Goal: Task Accomplishment & Management: Complete application form

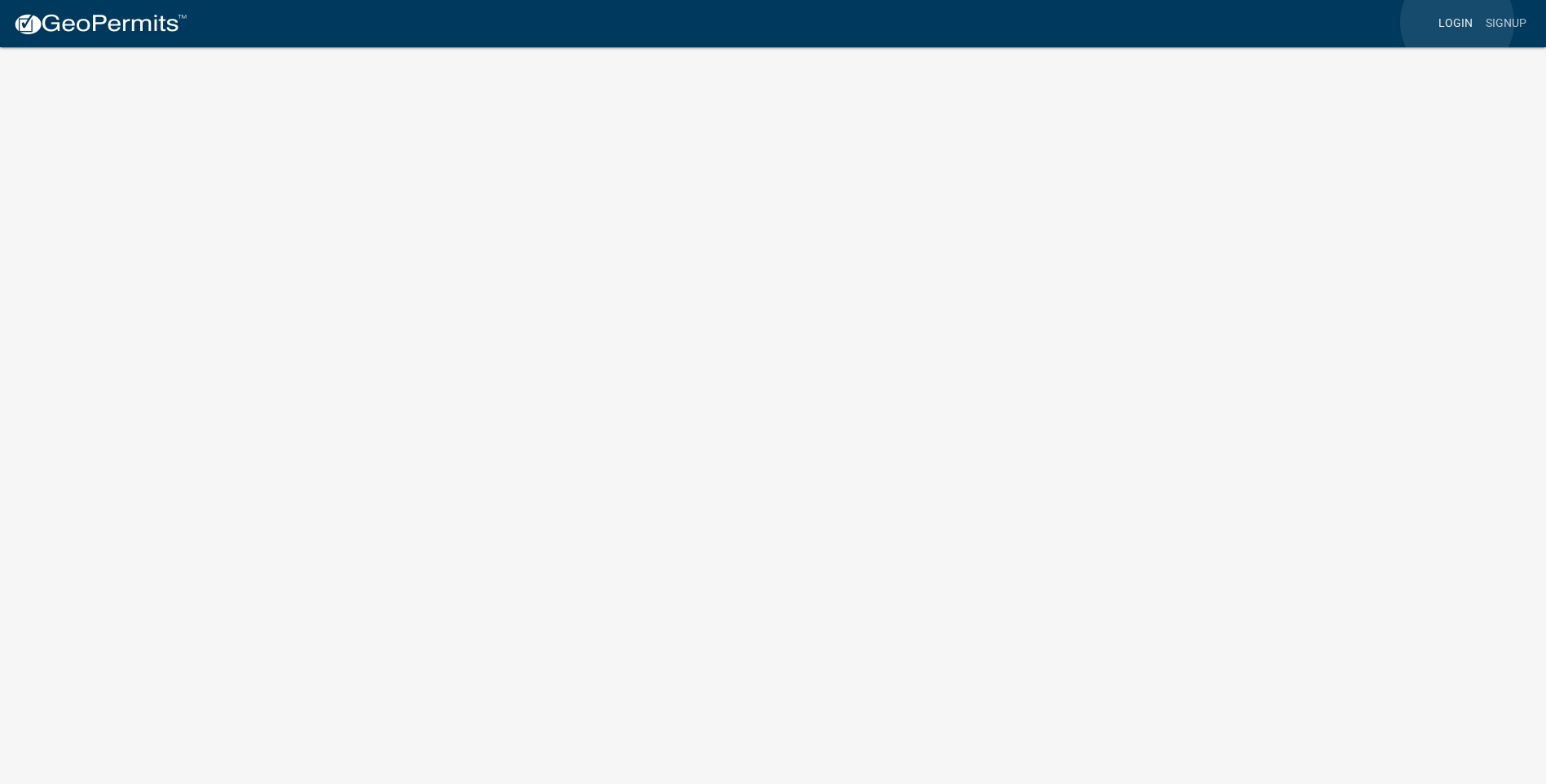
click at [1457, 22] on link "Login" at bounding box center [1456, 24] width 48 height 31
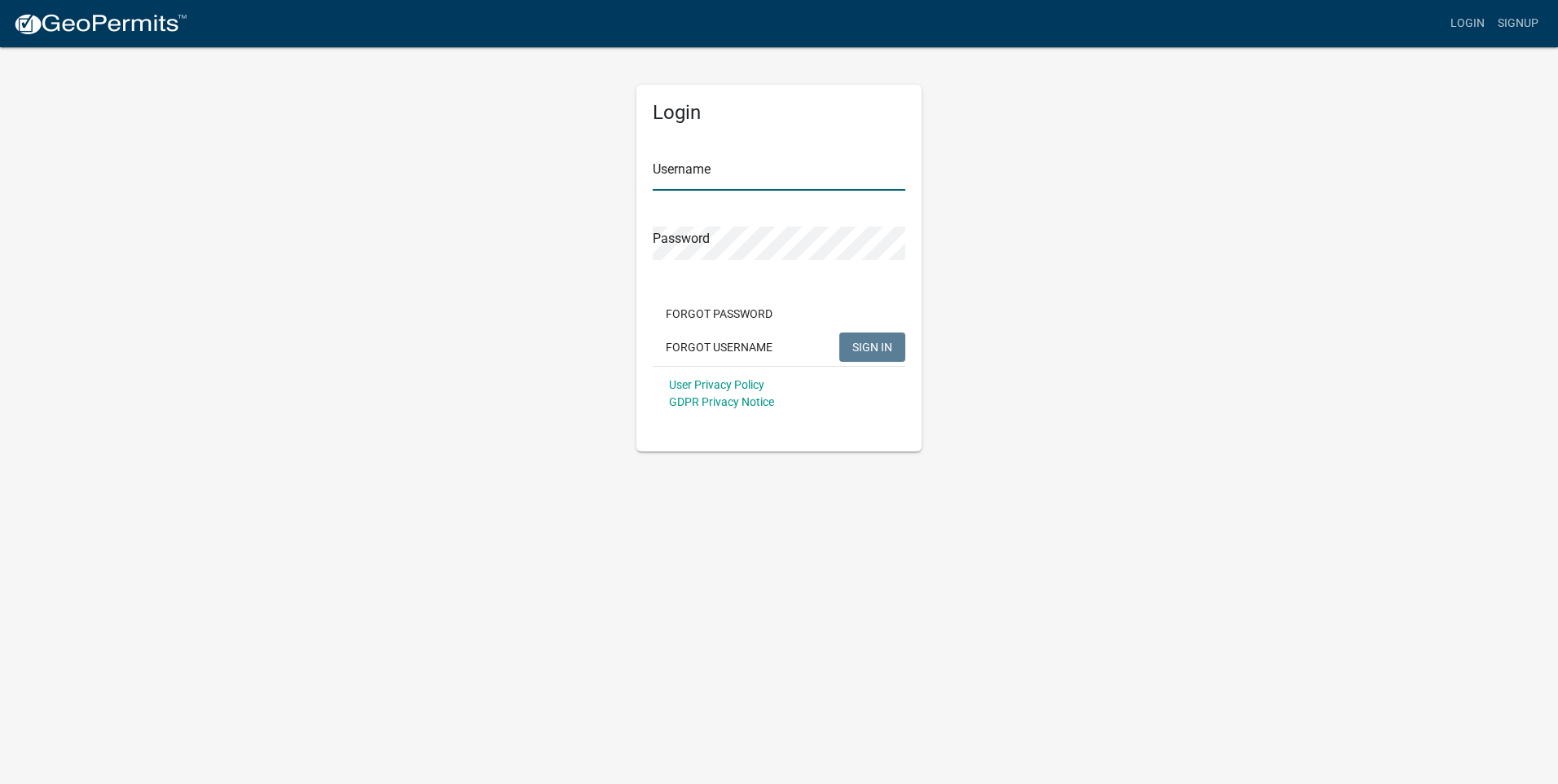
type input "jb1145JB"
click at [871, 345] on span "SIGN IN" at bounding box center [872, 346] width 40 height 13
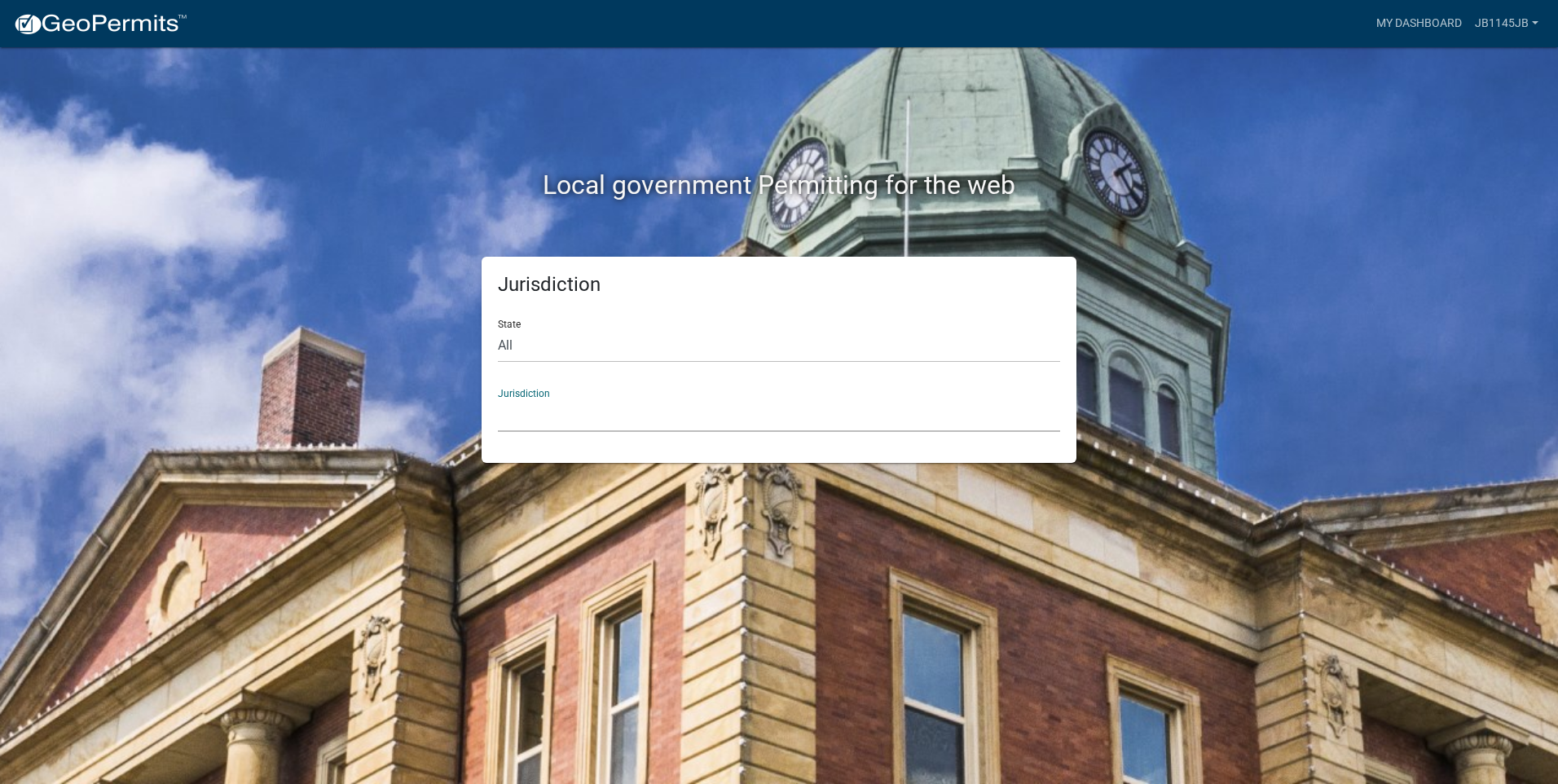
click at [518, 416] on select "[GEOGRAPHIC_DATA], [US_STATE] [GEOGRAPHIC_DATA], [US_STATE][PERSON_NAME][GEOGRA…" at bounding box center [779, 415] width 563 height 33
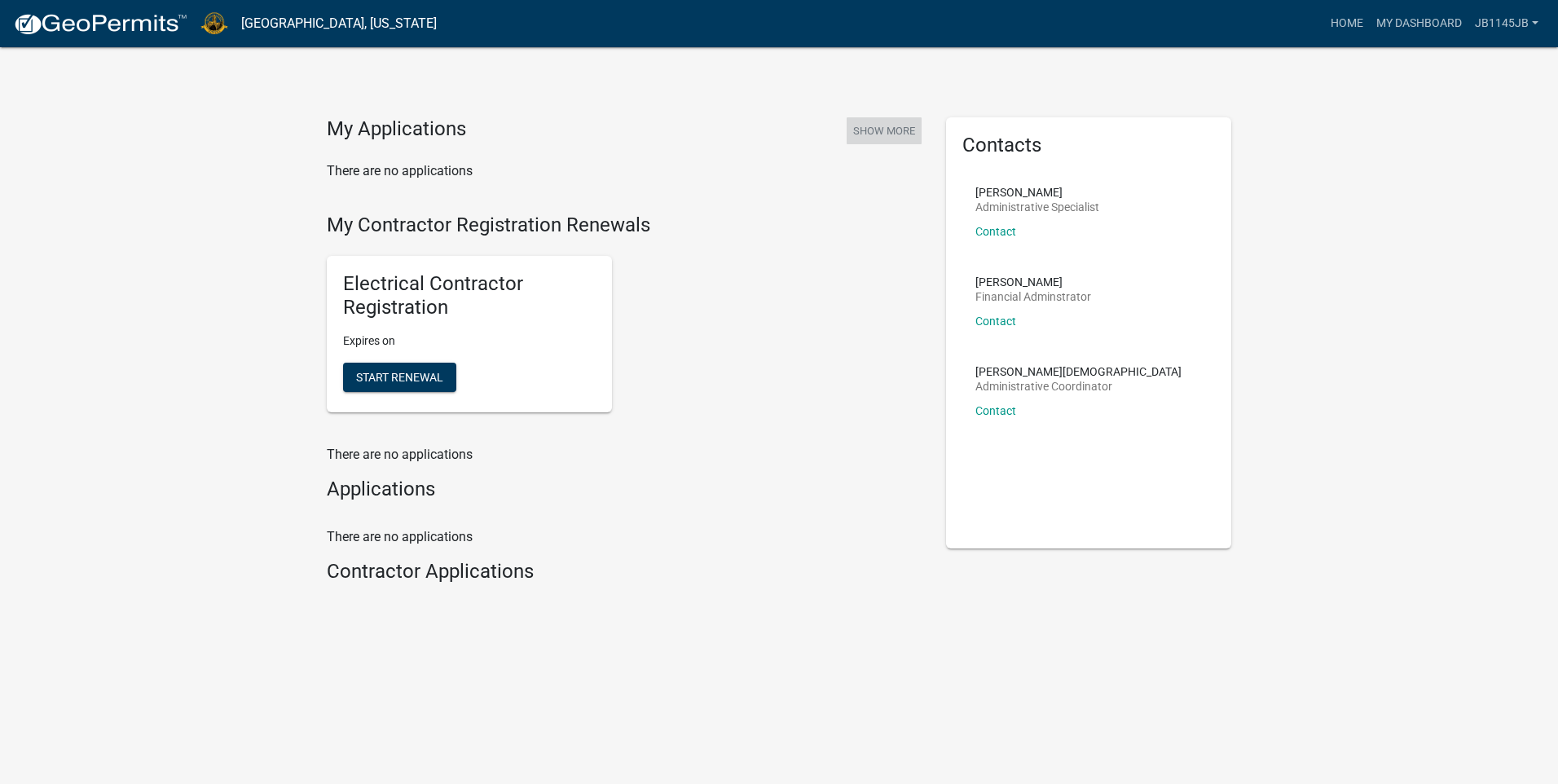
click at [886, 130] on button "Show More" at bounding box center [885, 131] width 75 height 27
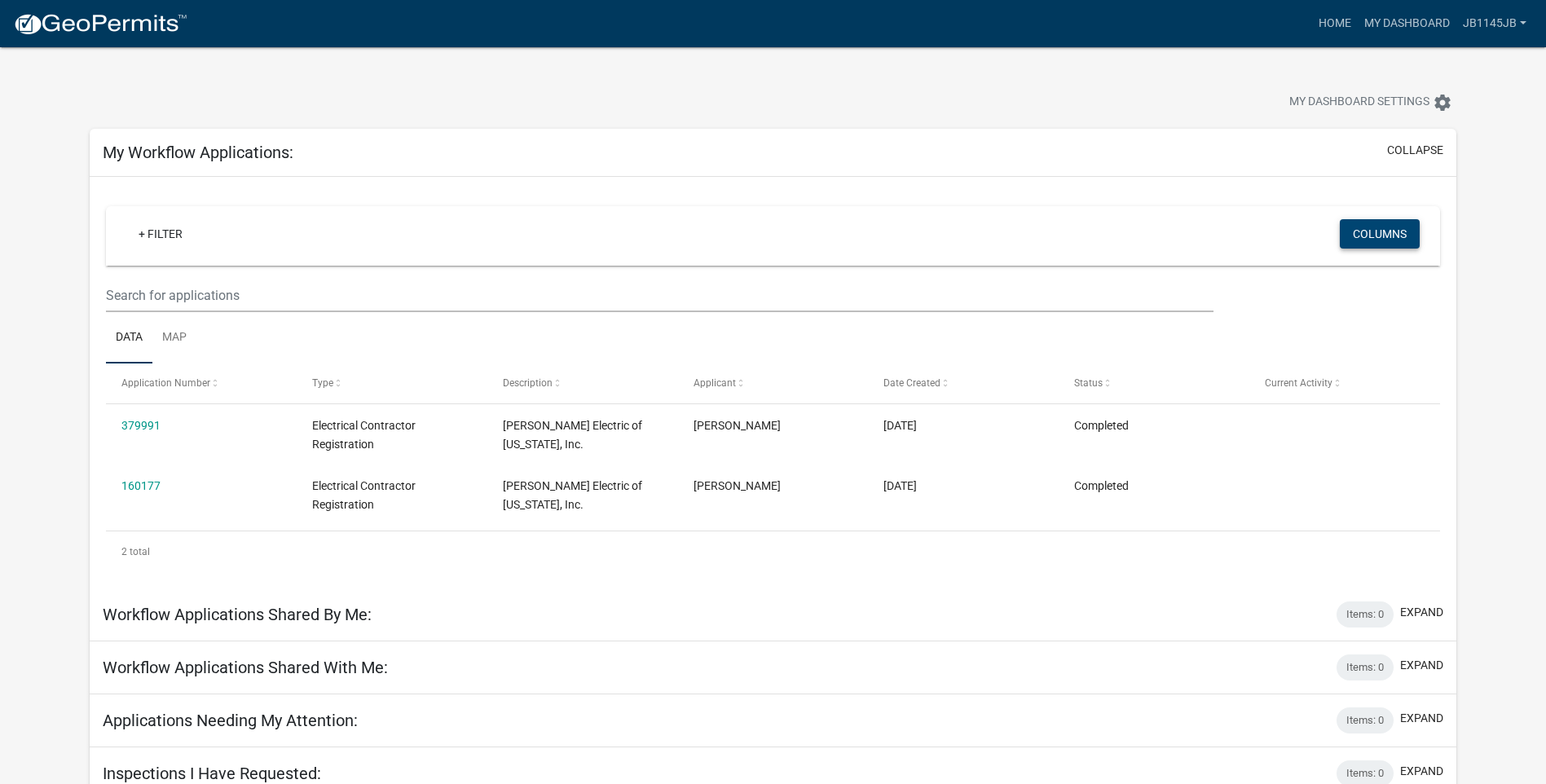
click at [1367, 235] on button "Columns" at bounding box center [1380, 233] width 80 height 29
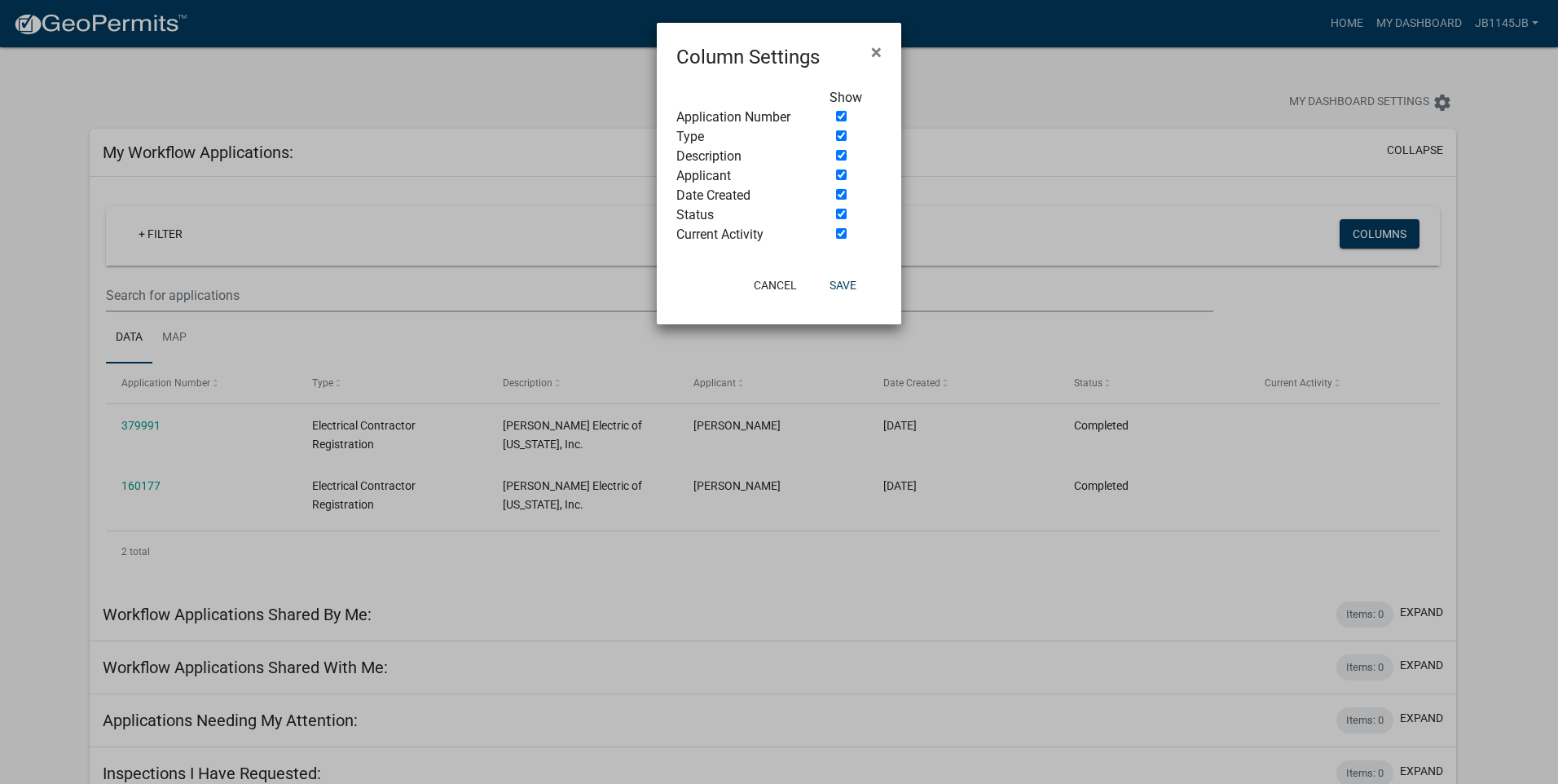
click at [1502, 369] on ngb-modal-window "Column Settings × Show Application Number Type Description Applicant Date Creat…" at bounding box center [779, 392] width 1558 height 784
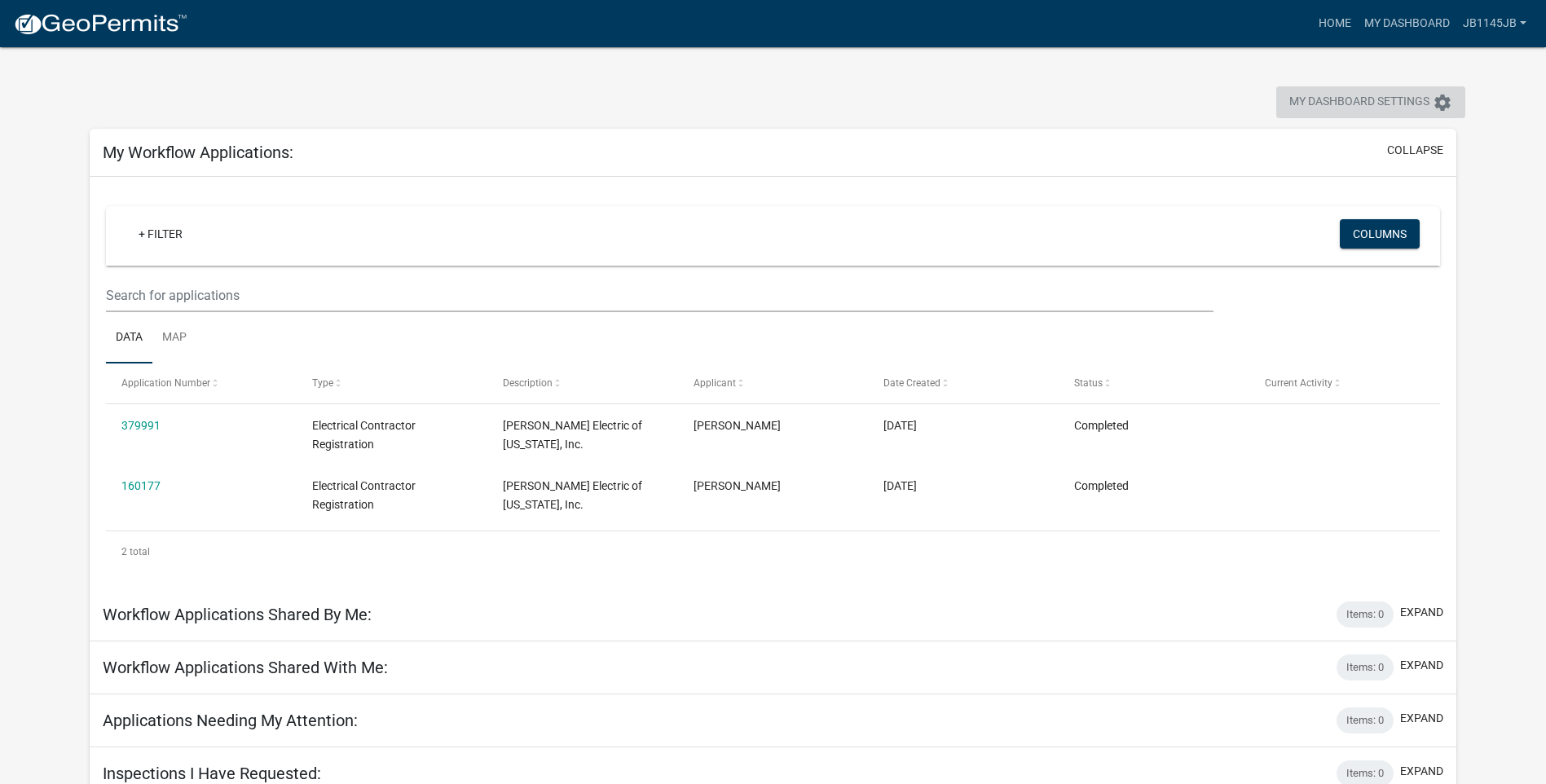
click at [1439, 101] on icon "settings" at bounding box center [1442, 102] width 20 height 20
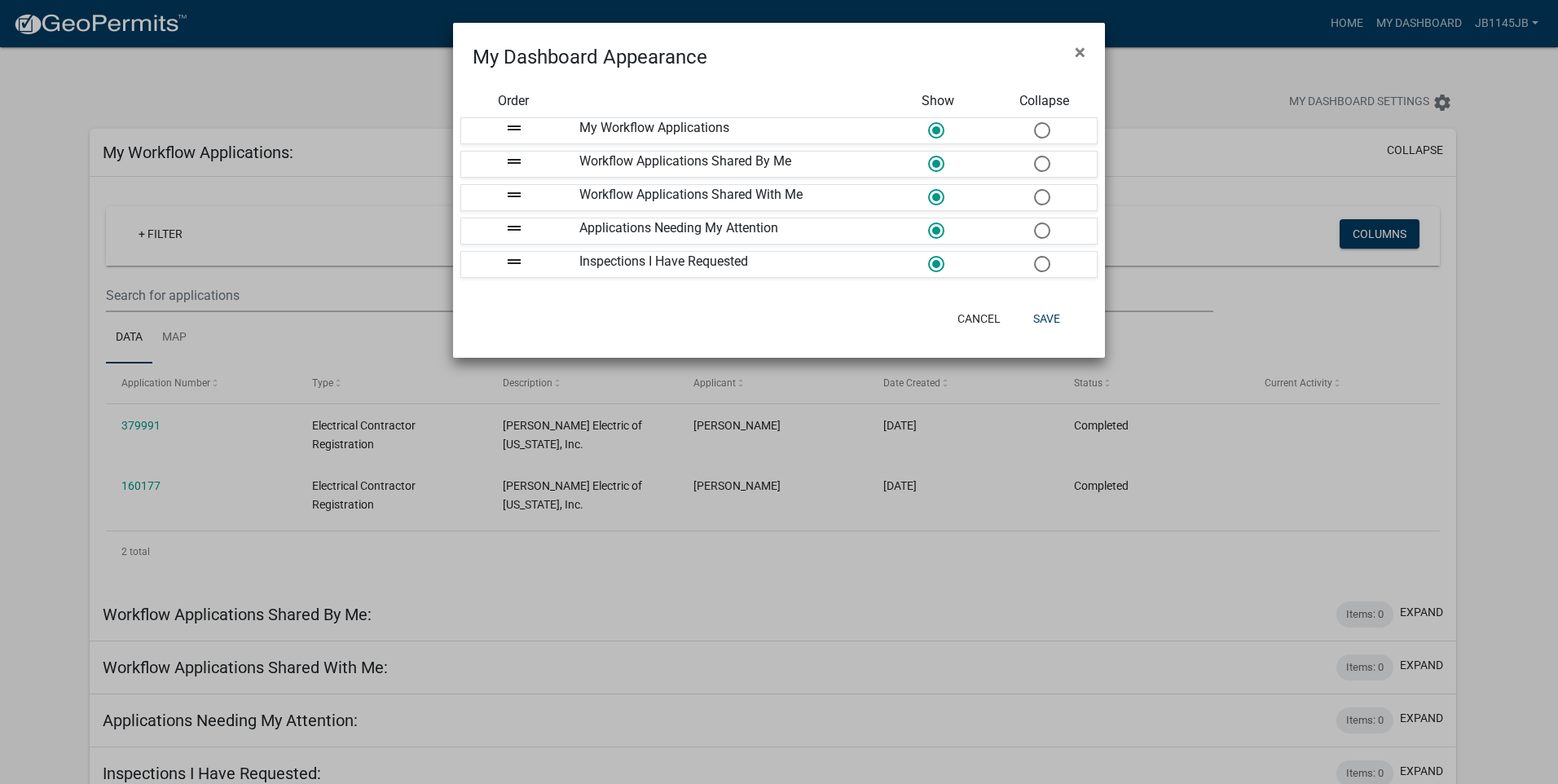
click at [1497, 278] on ngb-modal-window "My Dashboard Appearance × Order Show Collapse drag_handle My Workflow Applicati…" at bounding box center [779, 392] width 1558 height 784
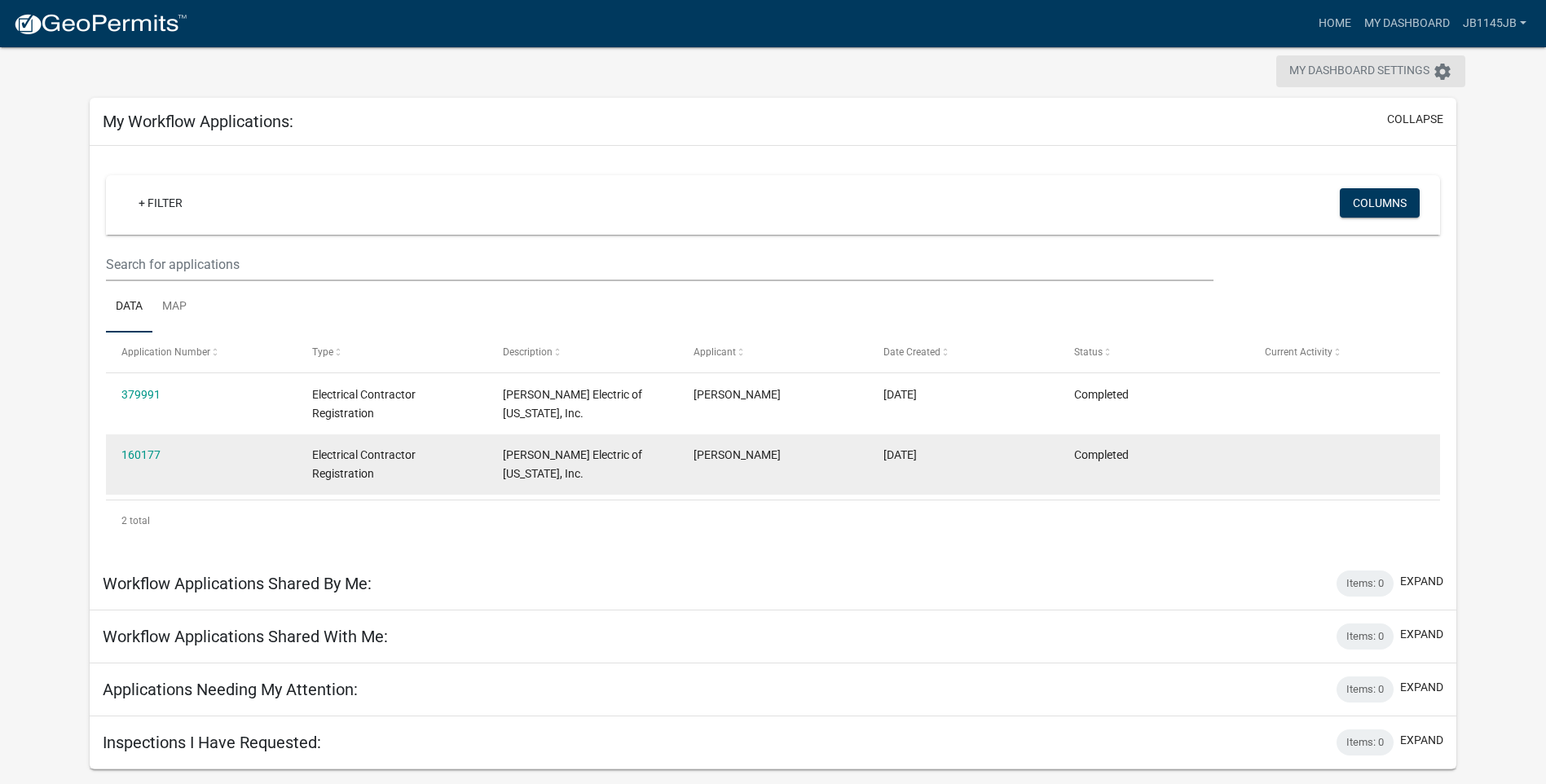
scroll to position [48, 0]
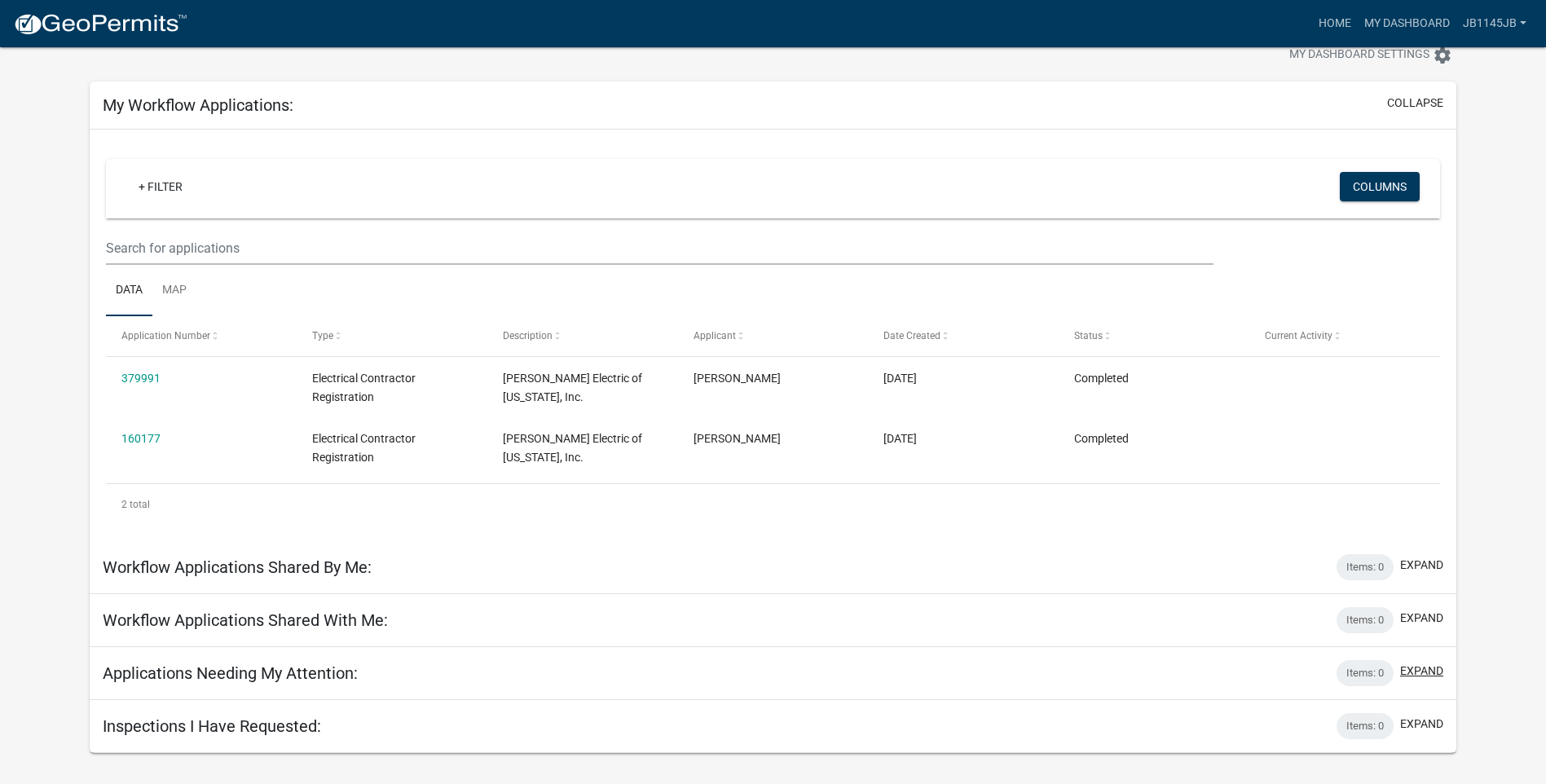
click at [1421, 667] on button "expand" at bounding box center [1422, 671] width 43 height 17
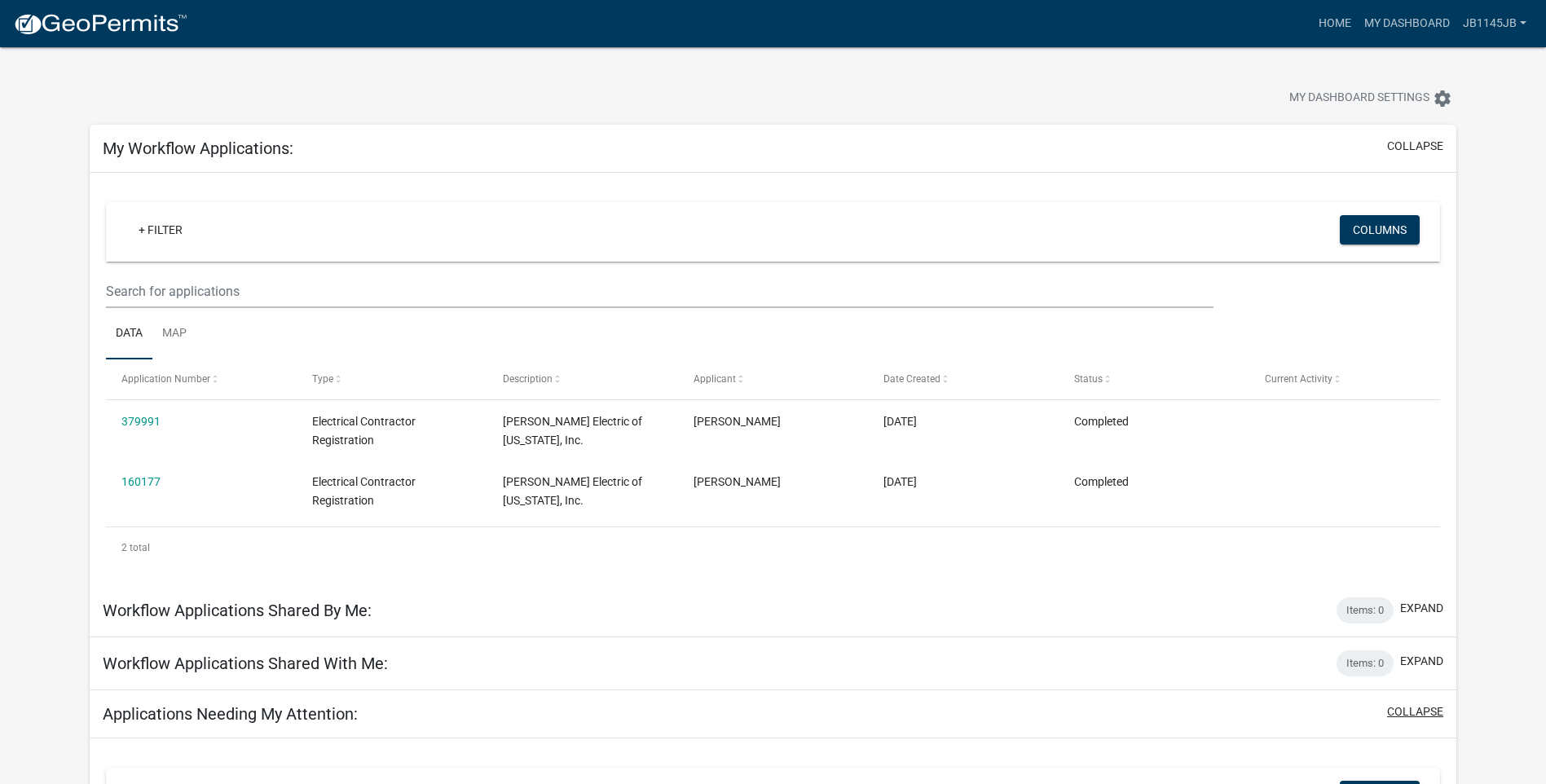
scroll to position [0, 0]
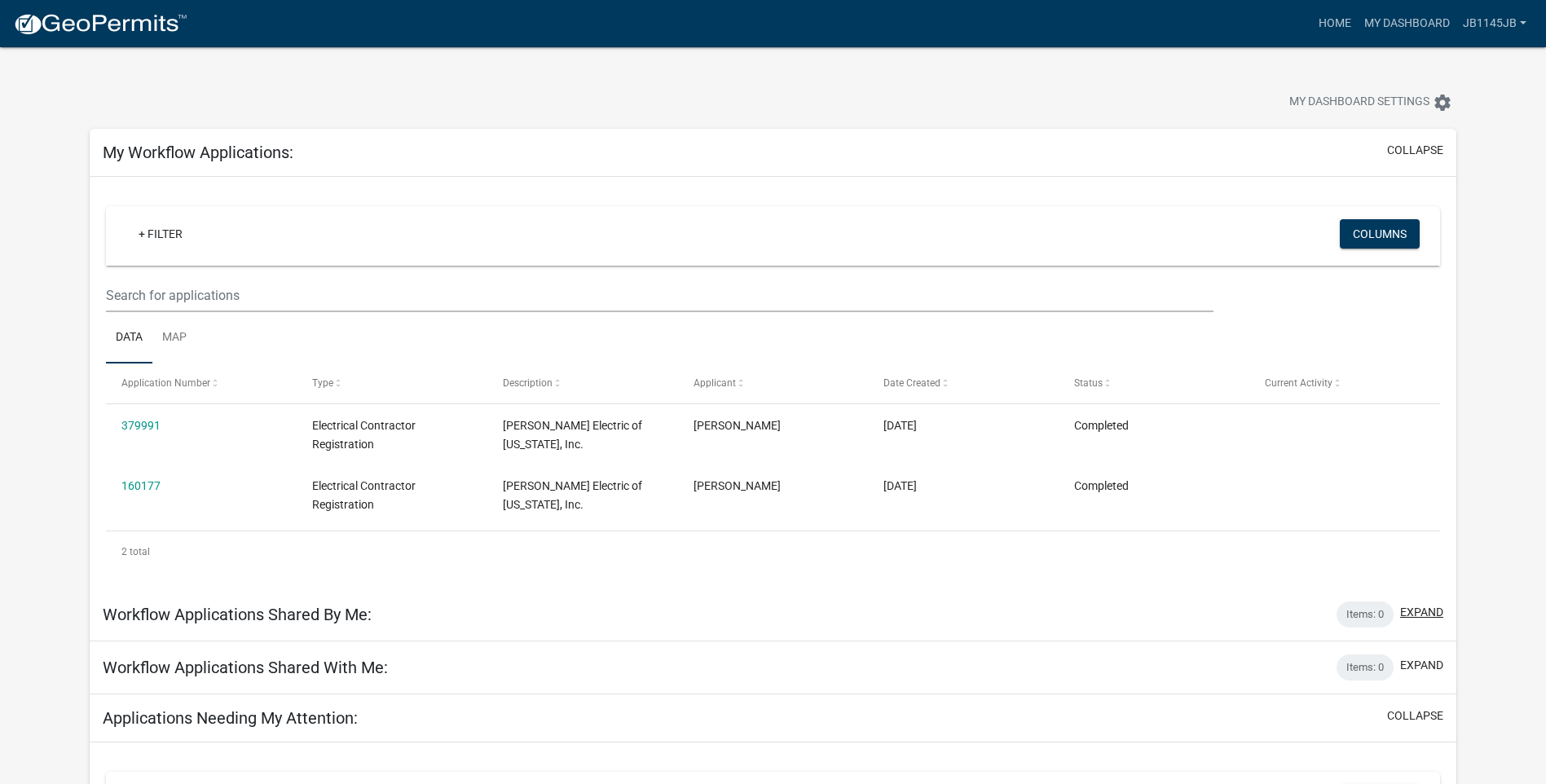
click at [1418, 609] on button "expand" at bounding box center [1422, 612] width 43 height 17
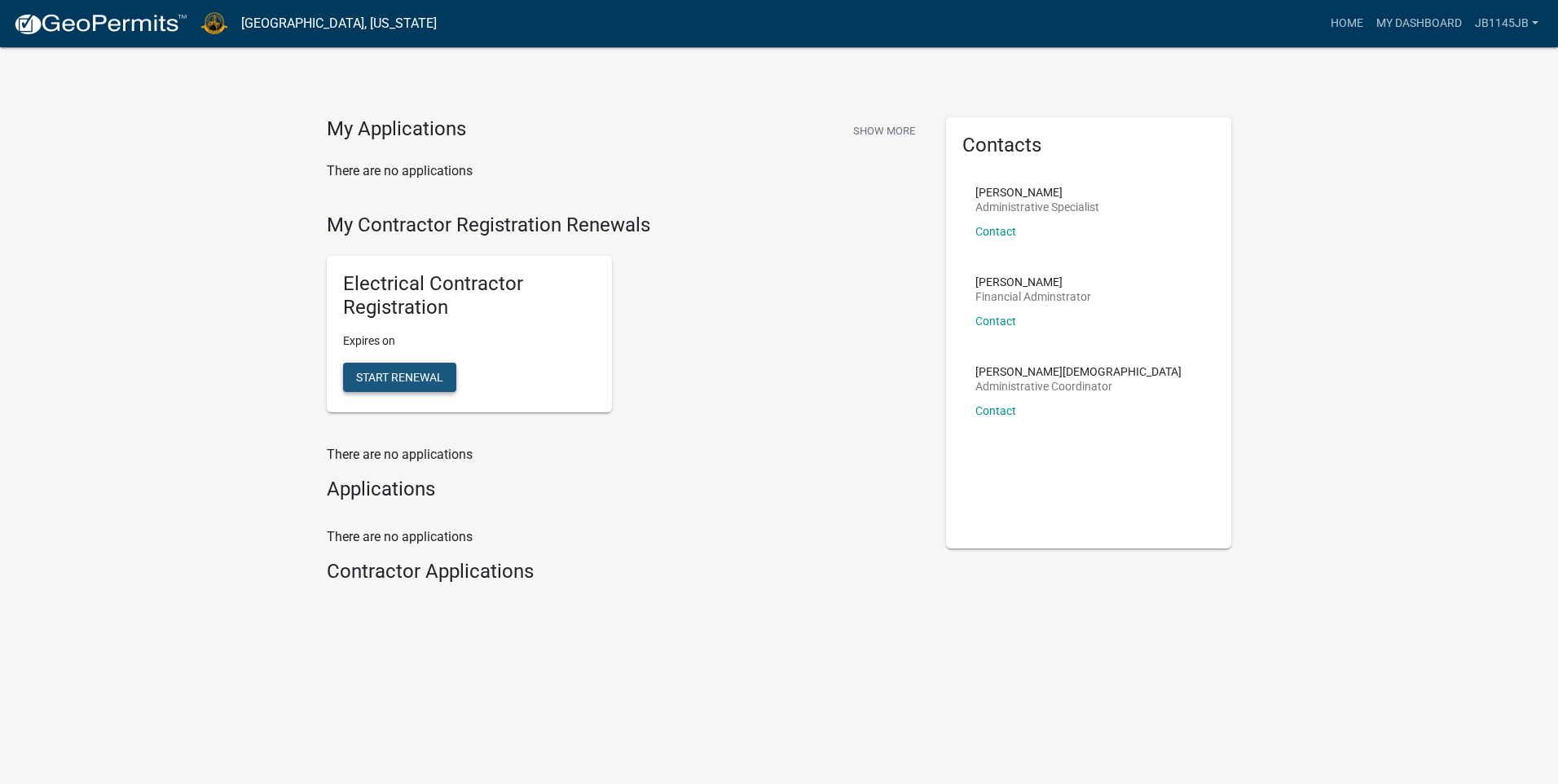
click at [393, 376] on span "Start Renewal" at bounding box center [399, 376] width 87 height 13
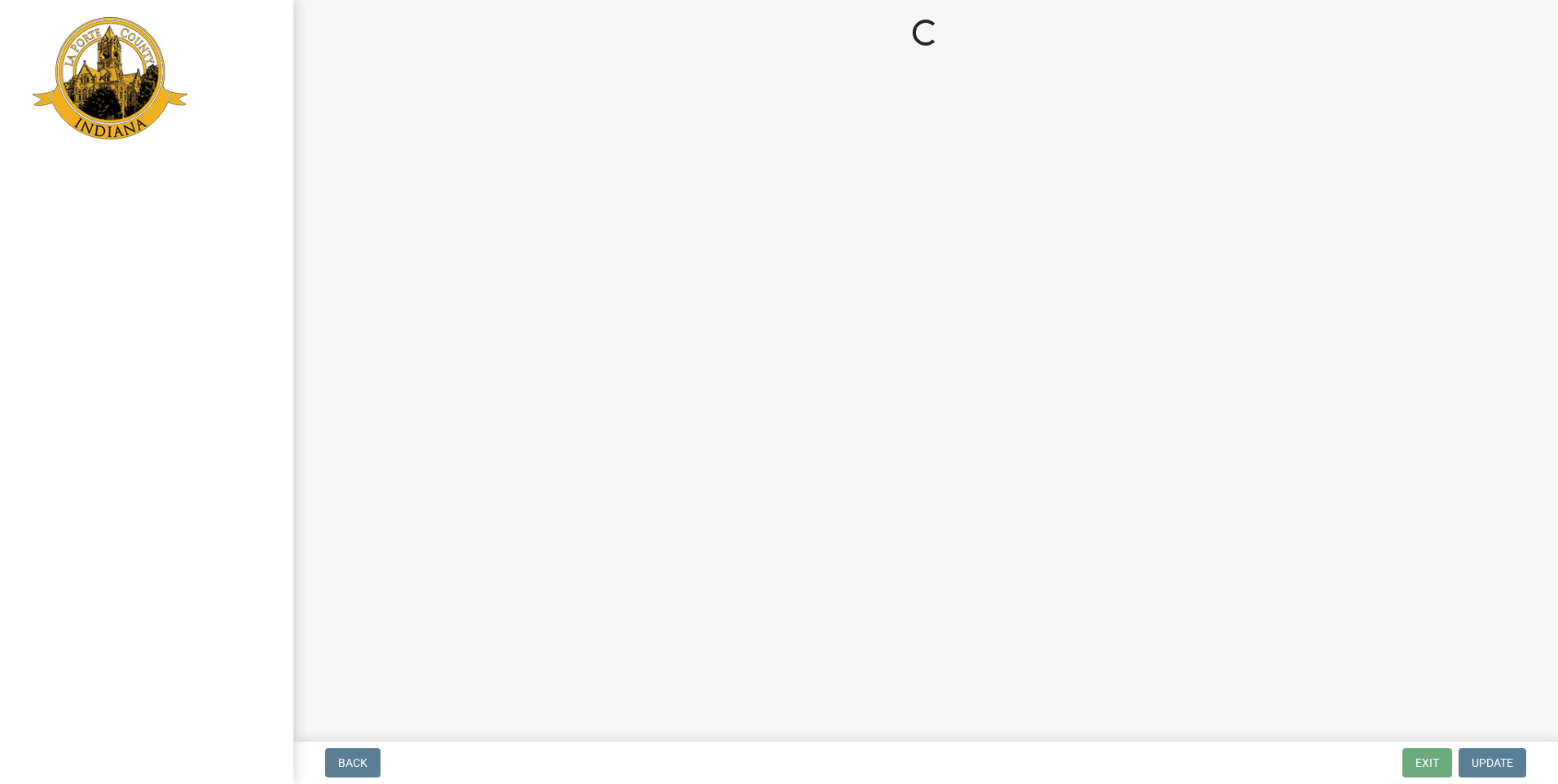
select select "IN"
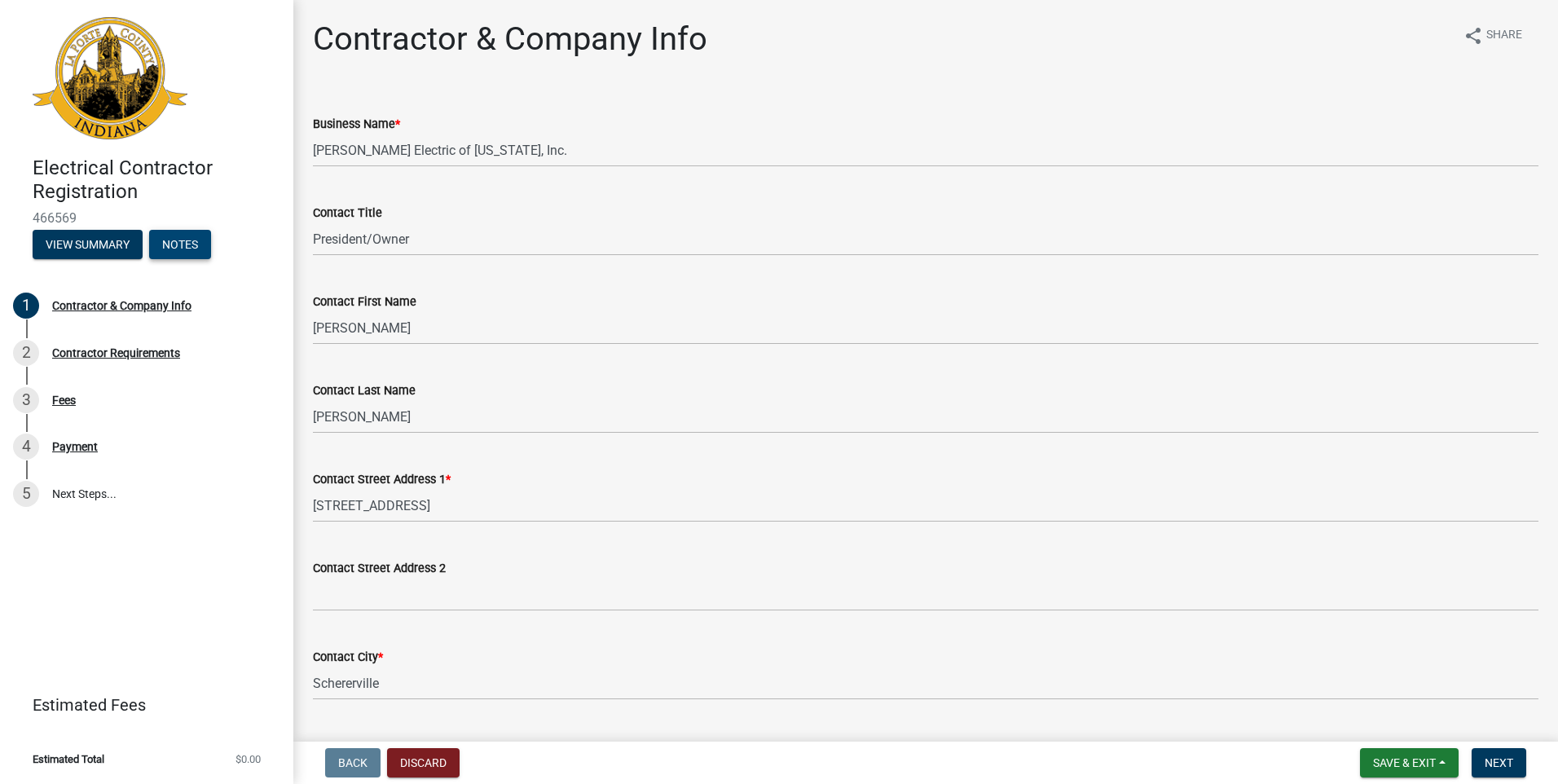
click at [185, 243] on button "Notes" at bounding box center [180, 244] width 62 height 29
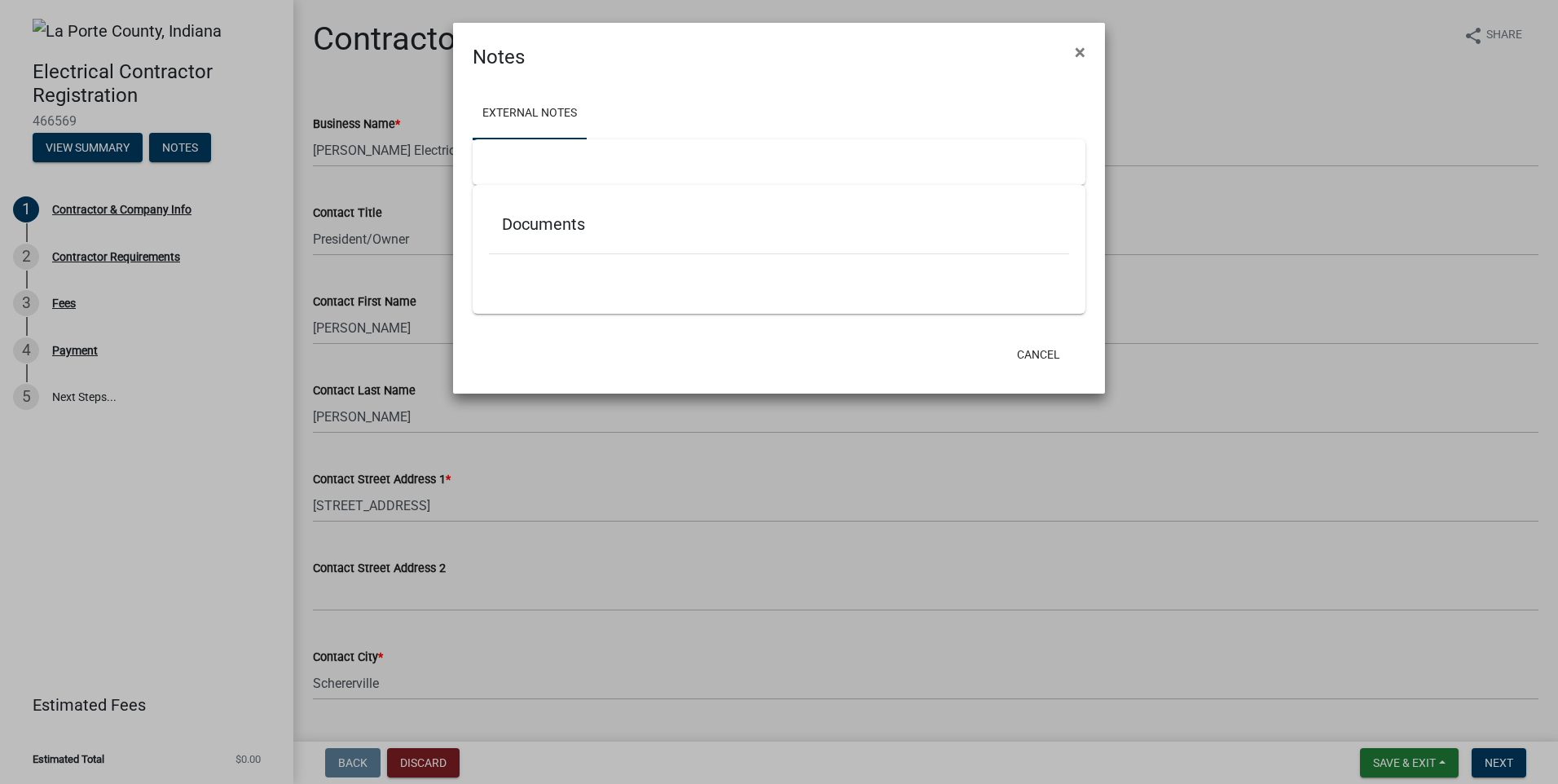
click at [510, 222] on h5 "Documents" at bounding box center [779, 224] width 554 height 20
click at [494, 160] on div at bounding box center [779, 163] width 613 height 46
click at [538, 219] on h5 "Documents" at bounding box center [779, 224] width 554 height 20
click at [1080, 51] on span "×" at bounding box center [1080, 52] width 10 height 23
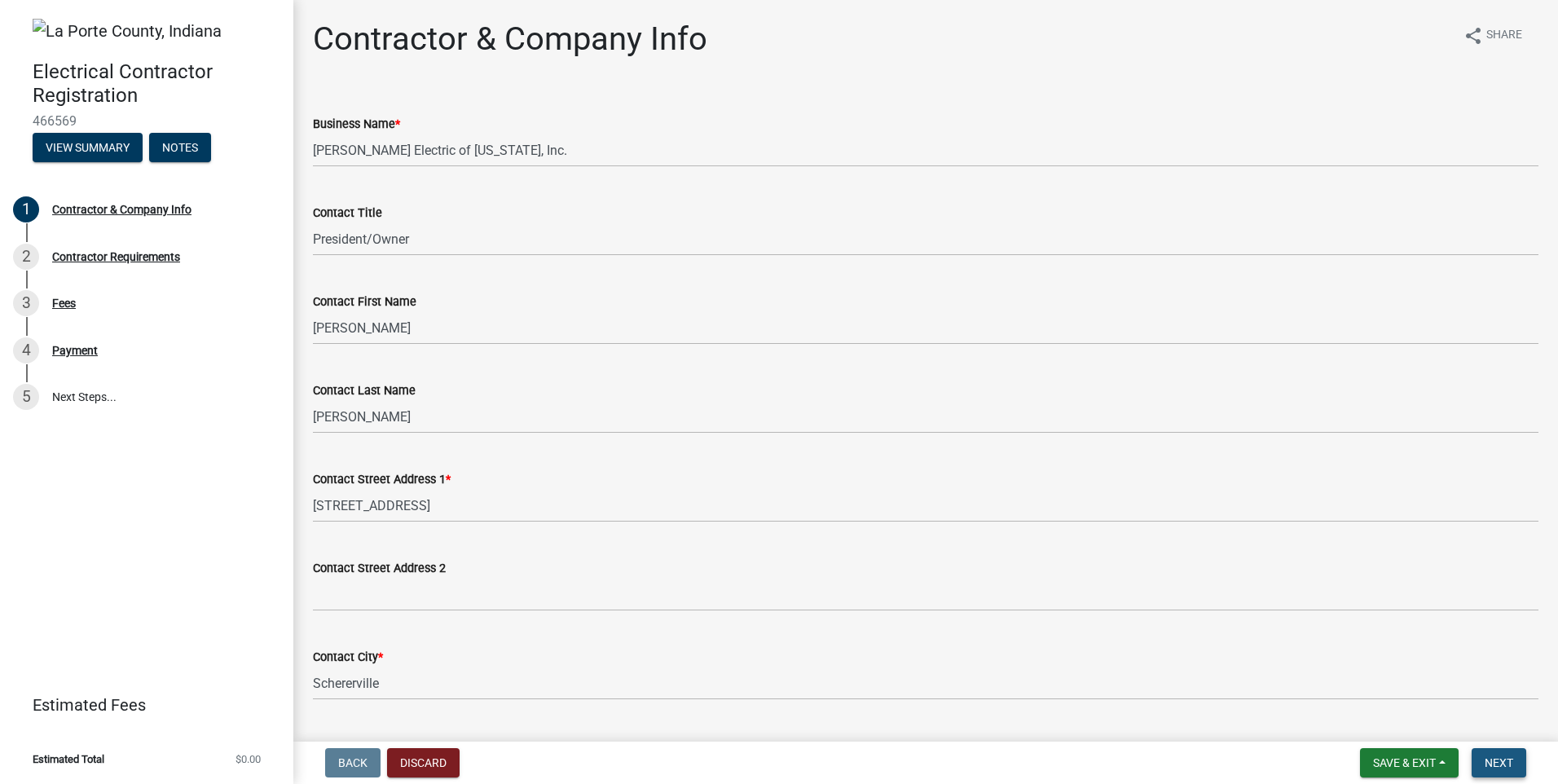
click at [1506, 758] on span "Next" at bounding box center [1499, 762] width 29 height 13
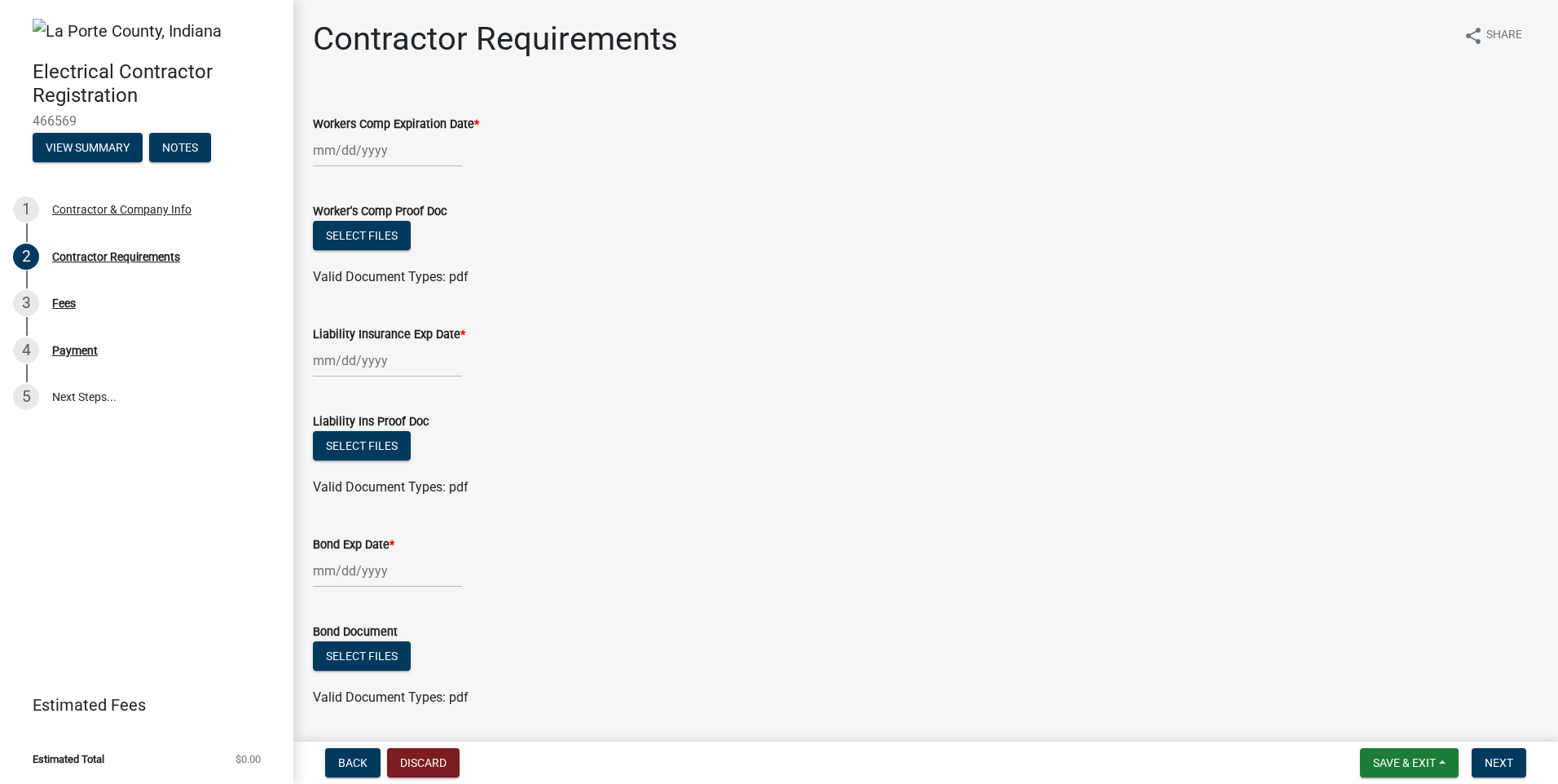
scroll to position [50, 0]
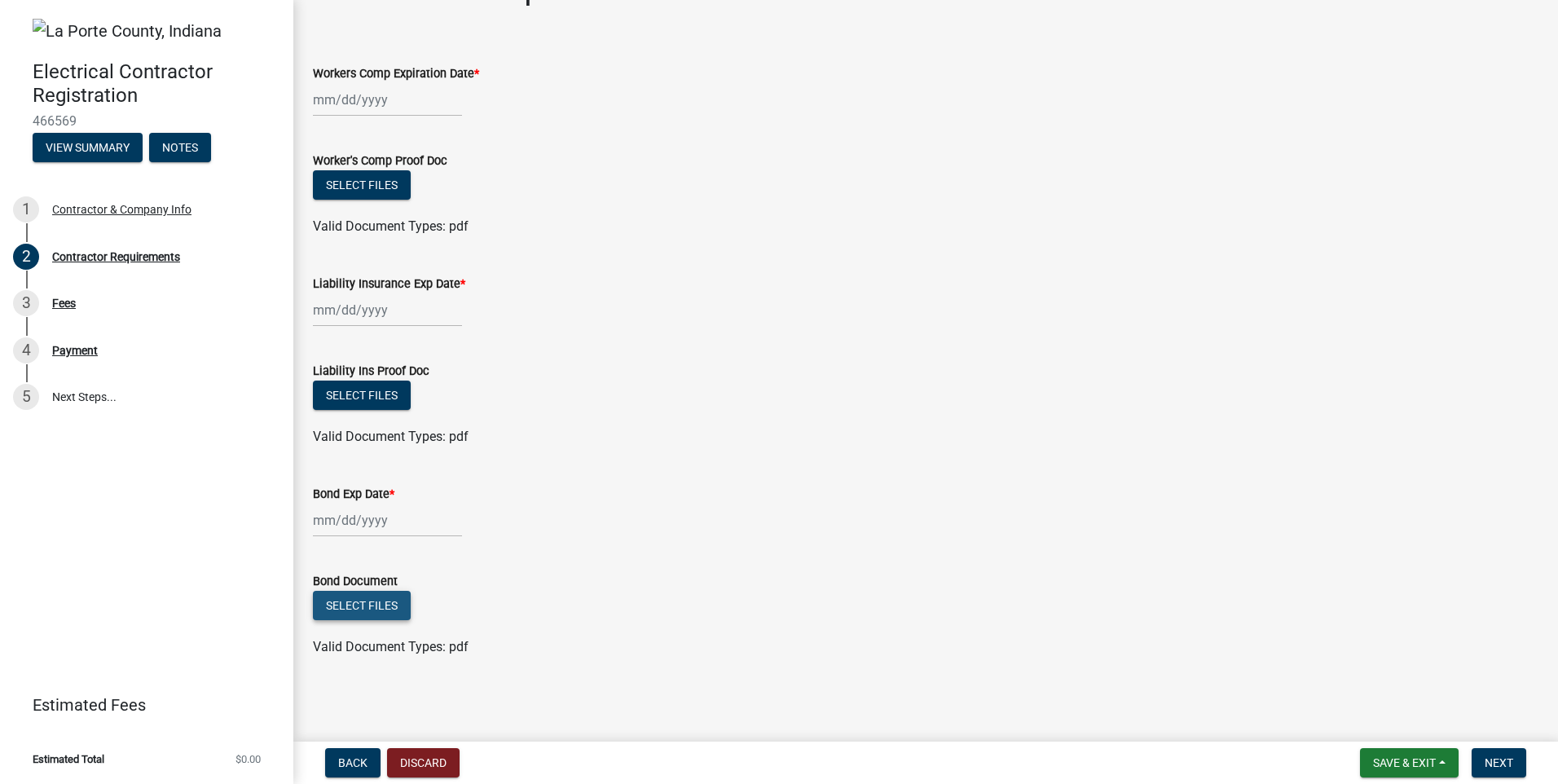
click at [350, 600] on button "Select files" at bounding box center [362, 605] width 98 height 29
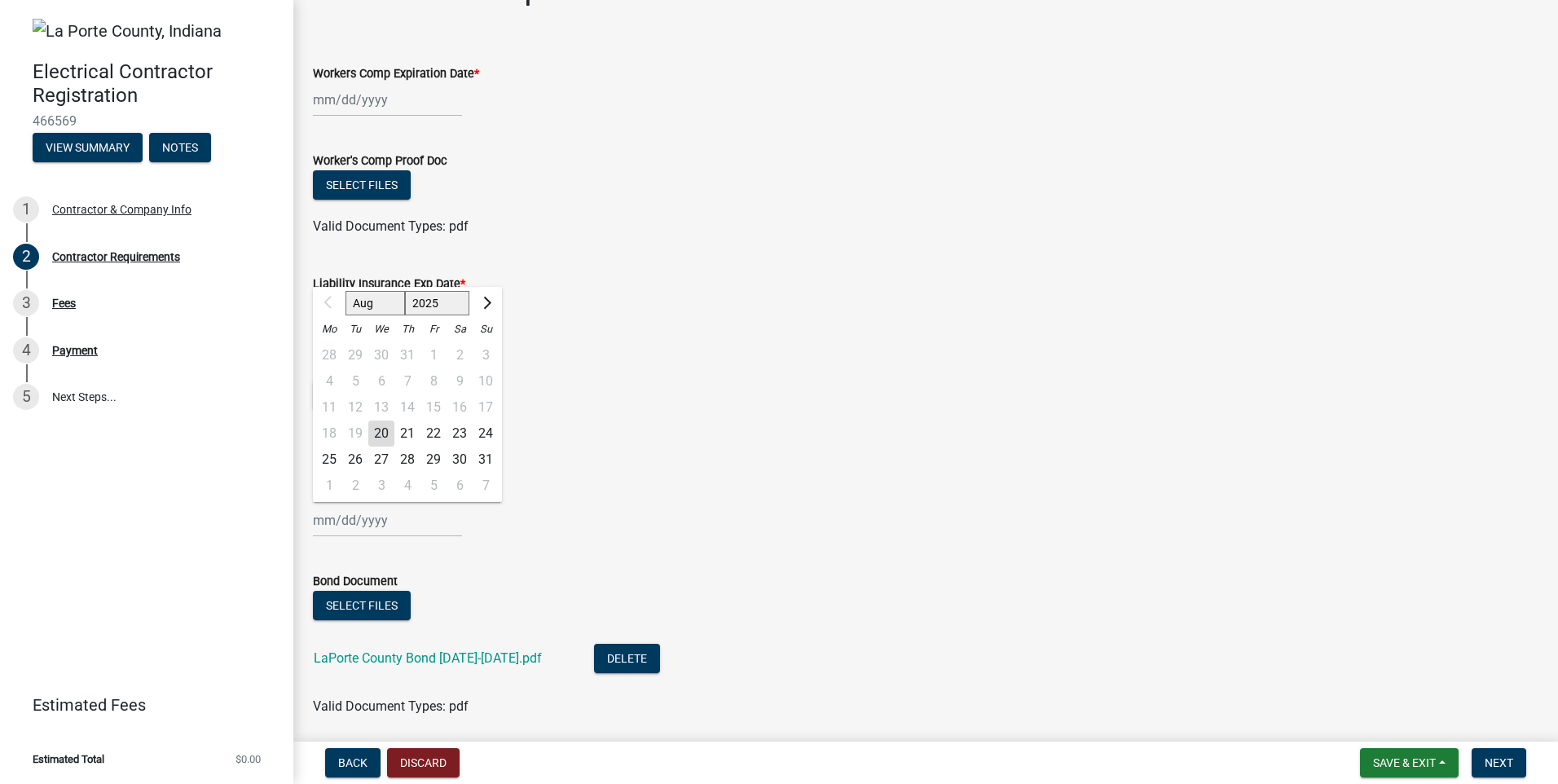
click at [327, 523] on div "Aug Sep Oct Nov [DATE] 2026 2027 2028 2029 2030 2031 2032 2033 2034 2035 2036 2…" at bounding box center [387, 520] width 149 height 33
click at [487, 299] on span "Next month" at bounding box center [485, 302] width 12 height 12
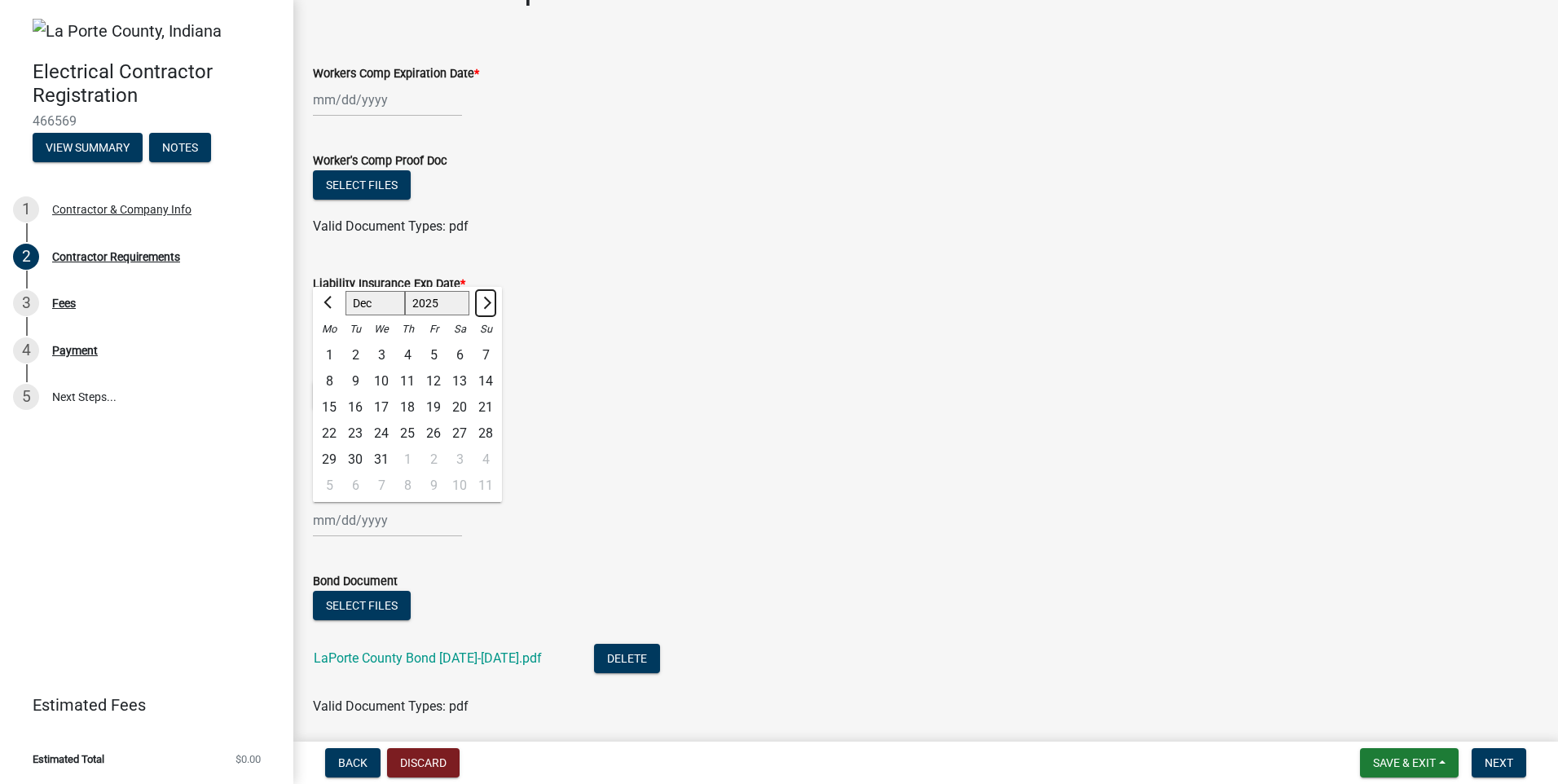
click at [487, 299] on span "Next month" at bounding box center [485, 302] width 12 height 12
select select "1"
select select "2026"
click at [487, 299] on span "Next month" at bounding box center [485, 302] width 12 height 12
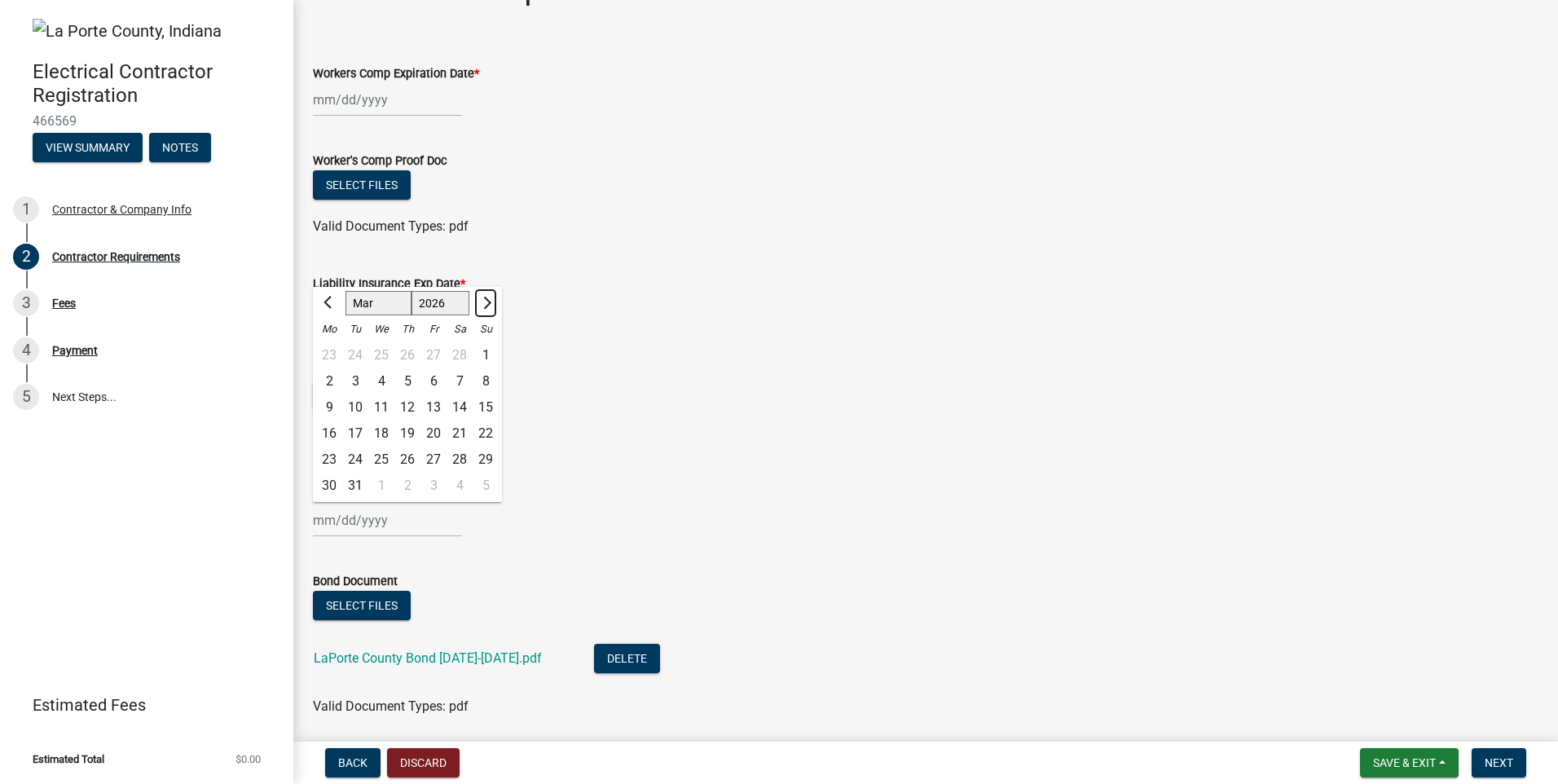
click at [487, 299] on span "Next month" at bounding box center [485, 302] width 12 height 12
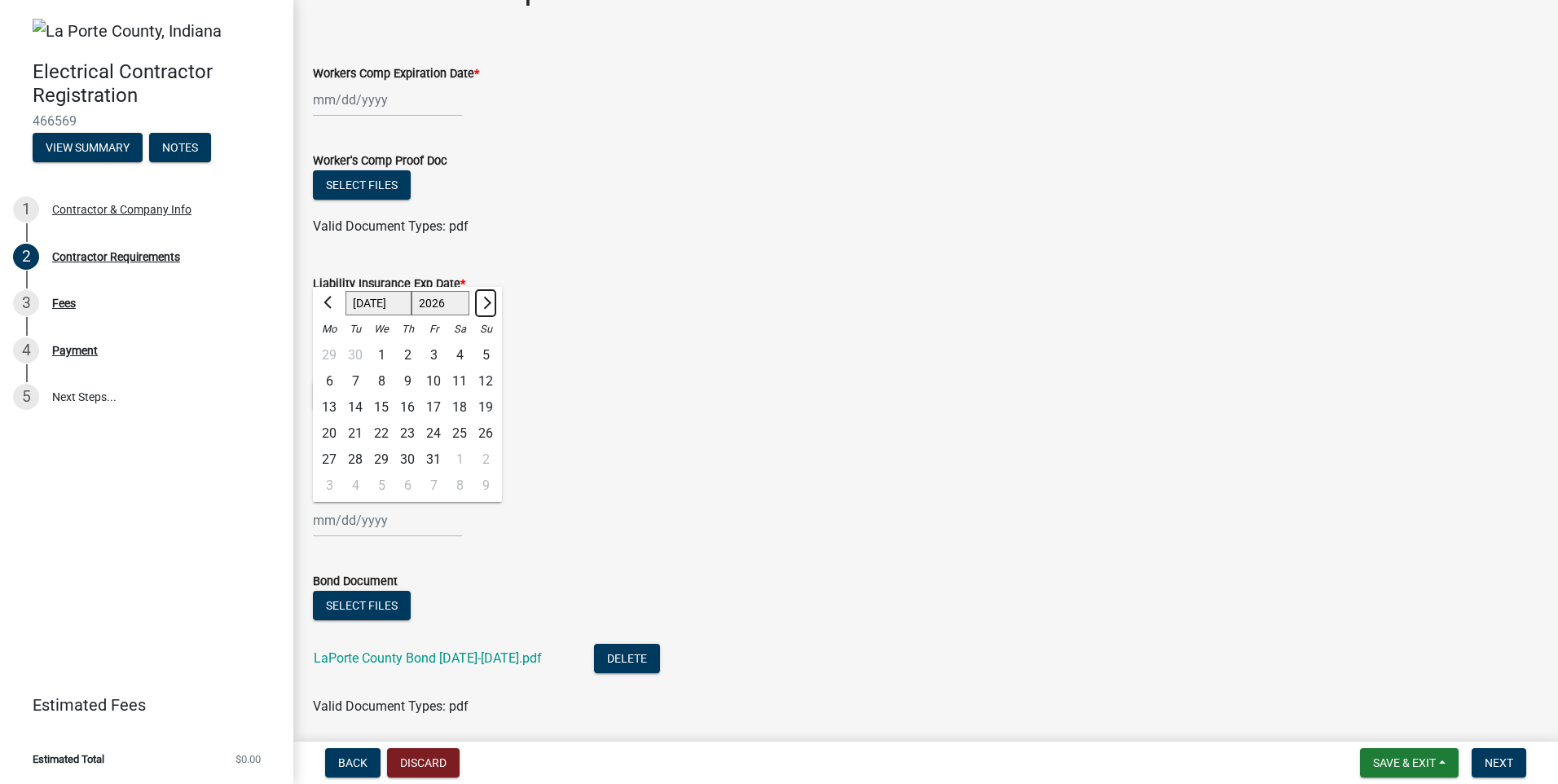
select select "8"
click at [403, 431] on div "20" at bounding box center [407, 433] width 26 height 26
type input "[DATE]"
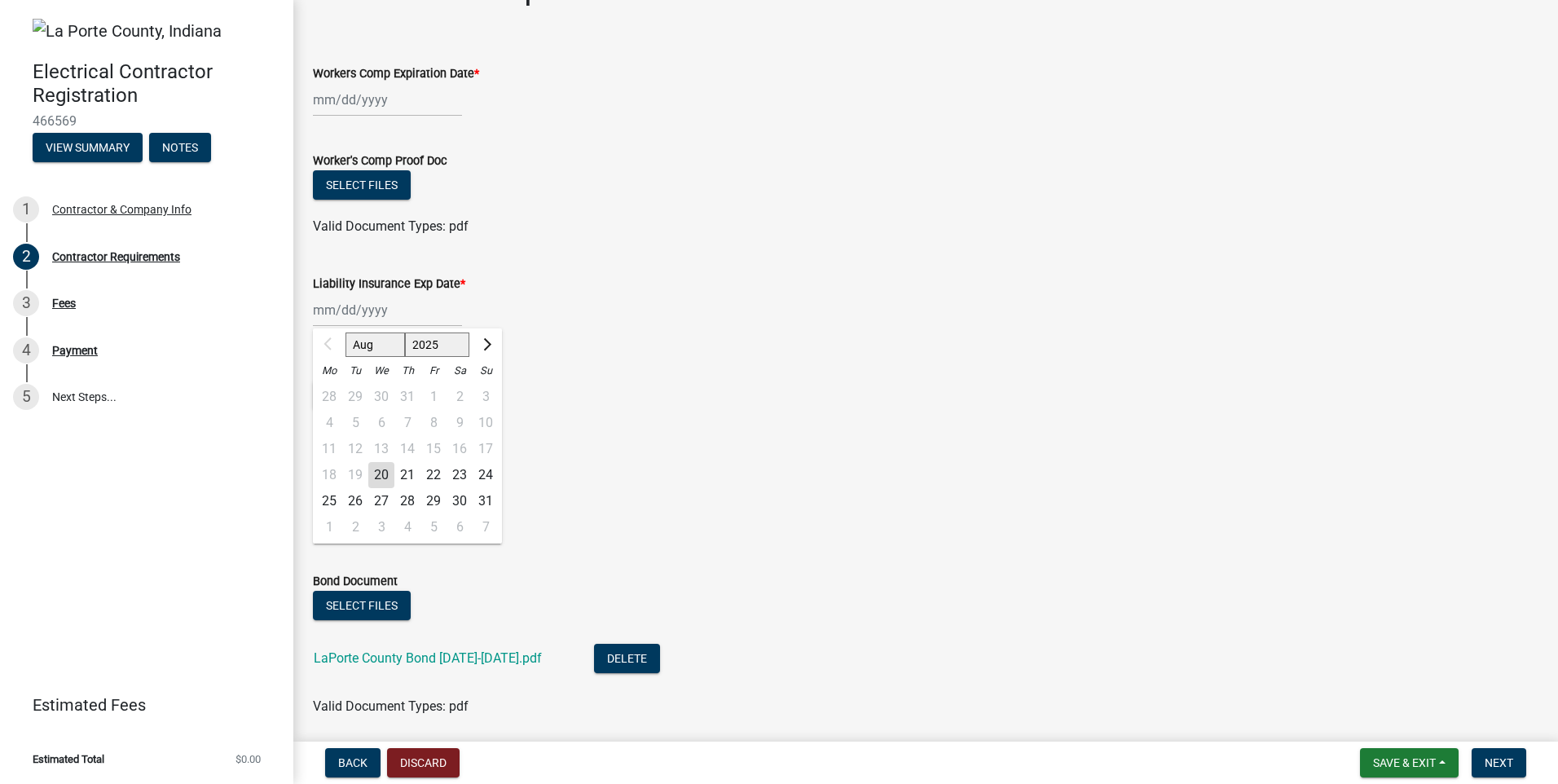
click at [314, 310] on input "Liability Insurance Exp Date *" at bounding box center [387, 310] width 149 height 33
type input "[DATE]"
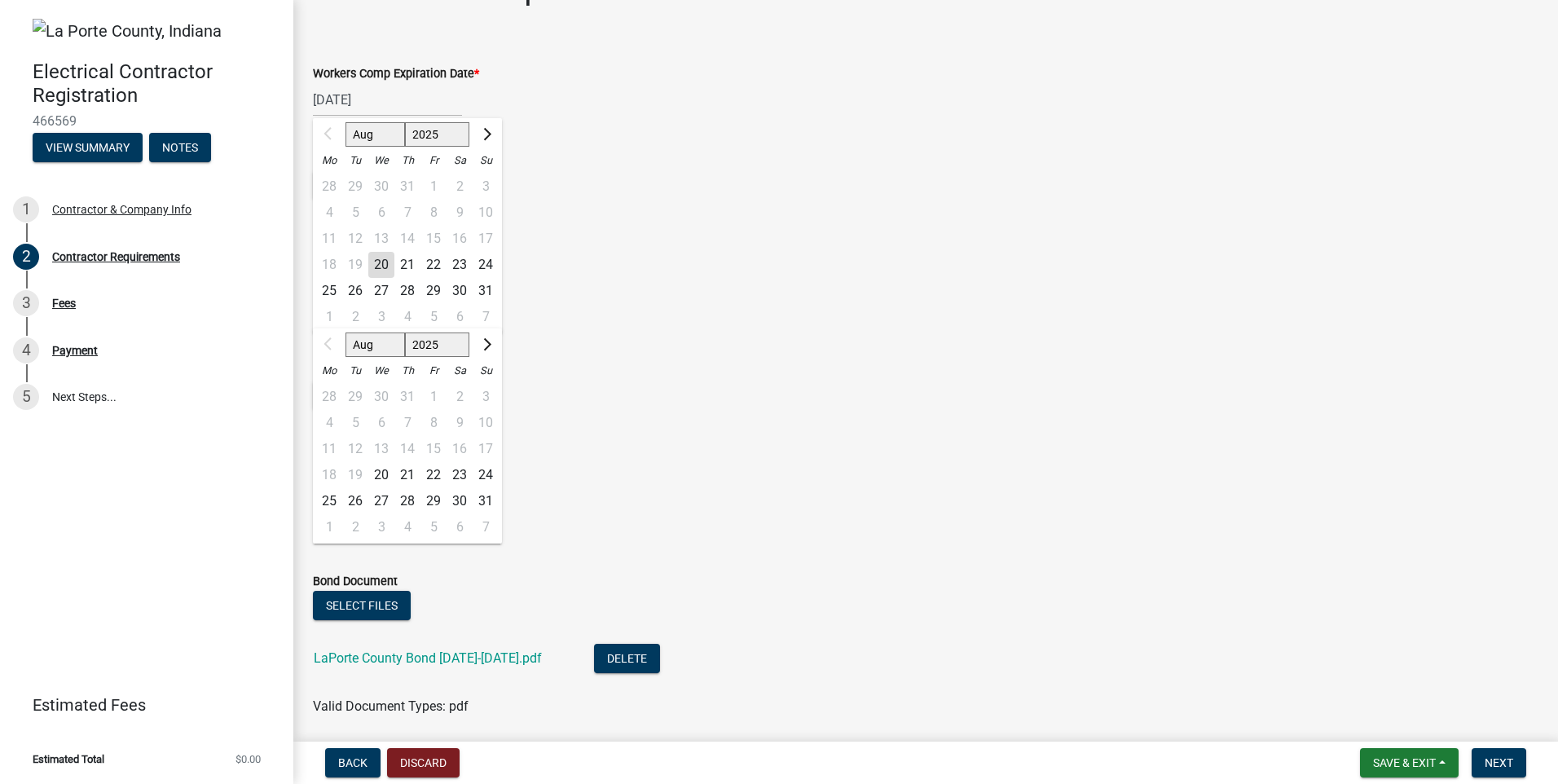
click at [696, 303] on div "[DATE] Aug Sep Oct Nov [DATE] 2026 2027 2028 2029 2030 2031 2032 2033 2034 2035…" at bounding box center [926, 310] width 1226 height 33
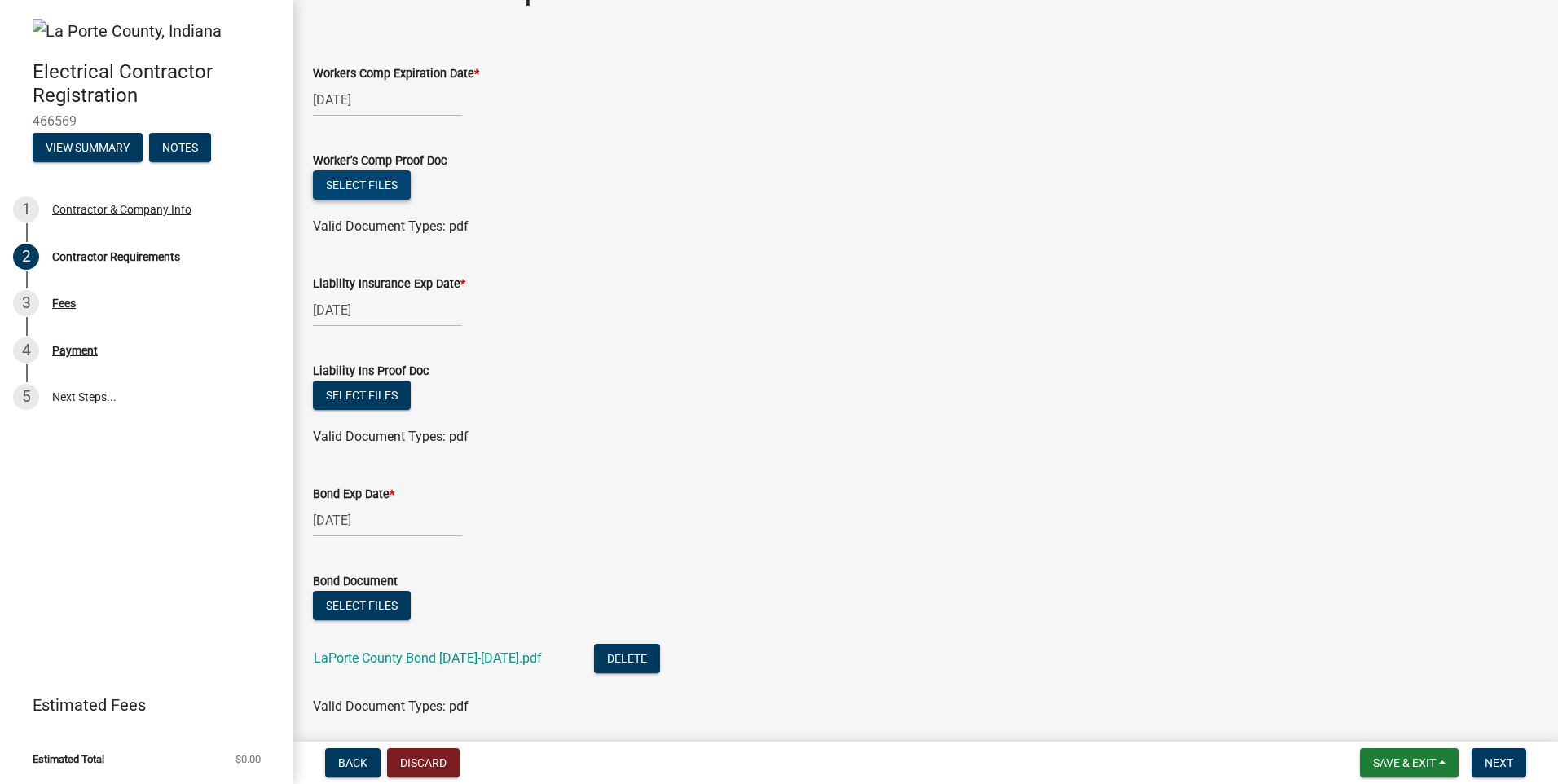
click at [353, 184] on button "Select files" at bounding box center [362, 185] width 98 height 29
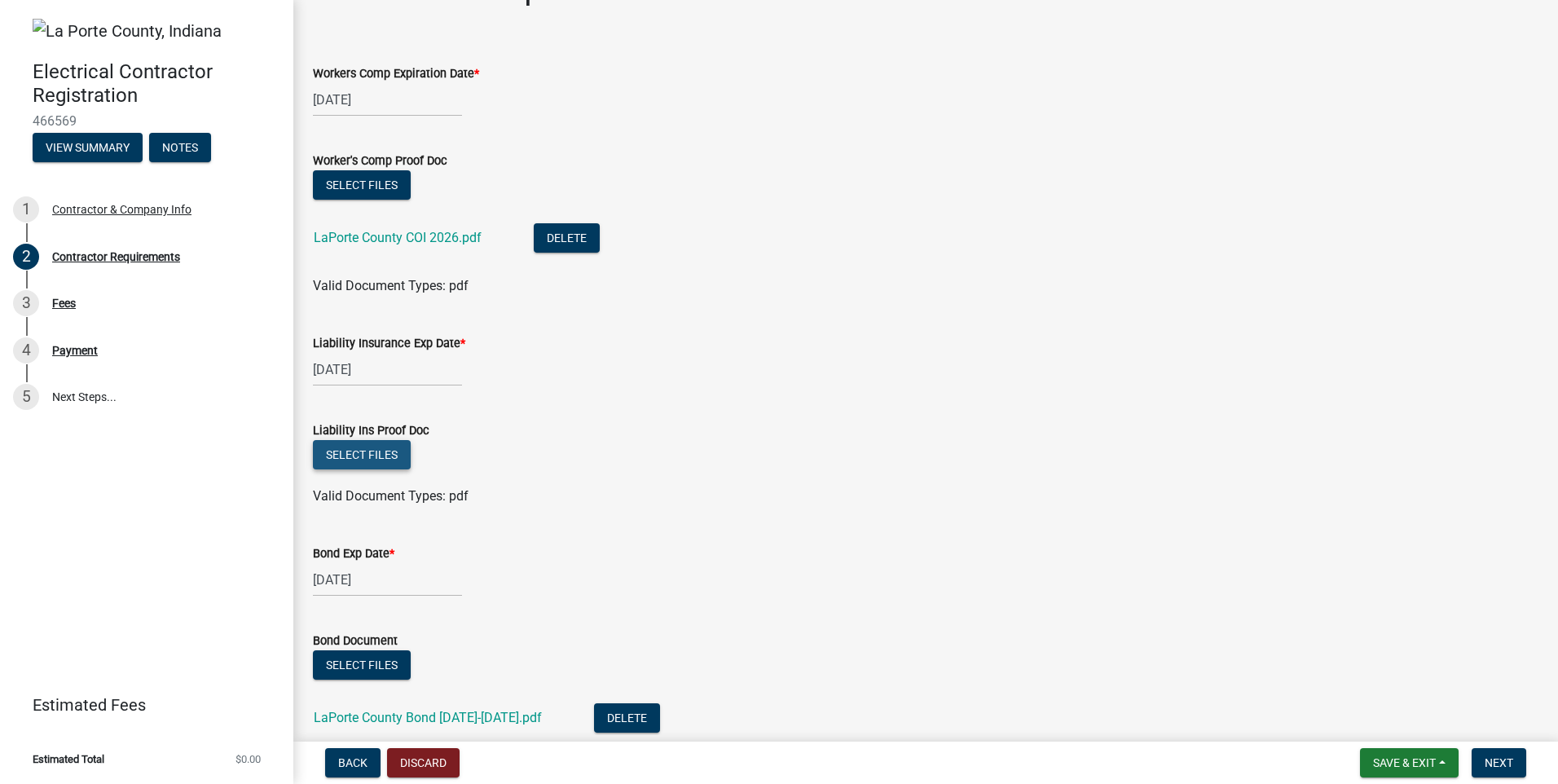
click at [343, 449] on button "Select files" at bounding box center [362, 455] width 98 height 29
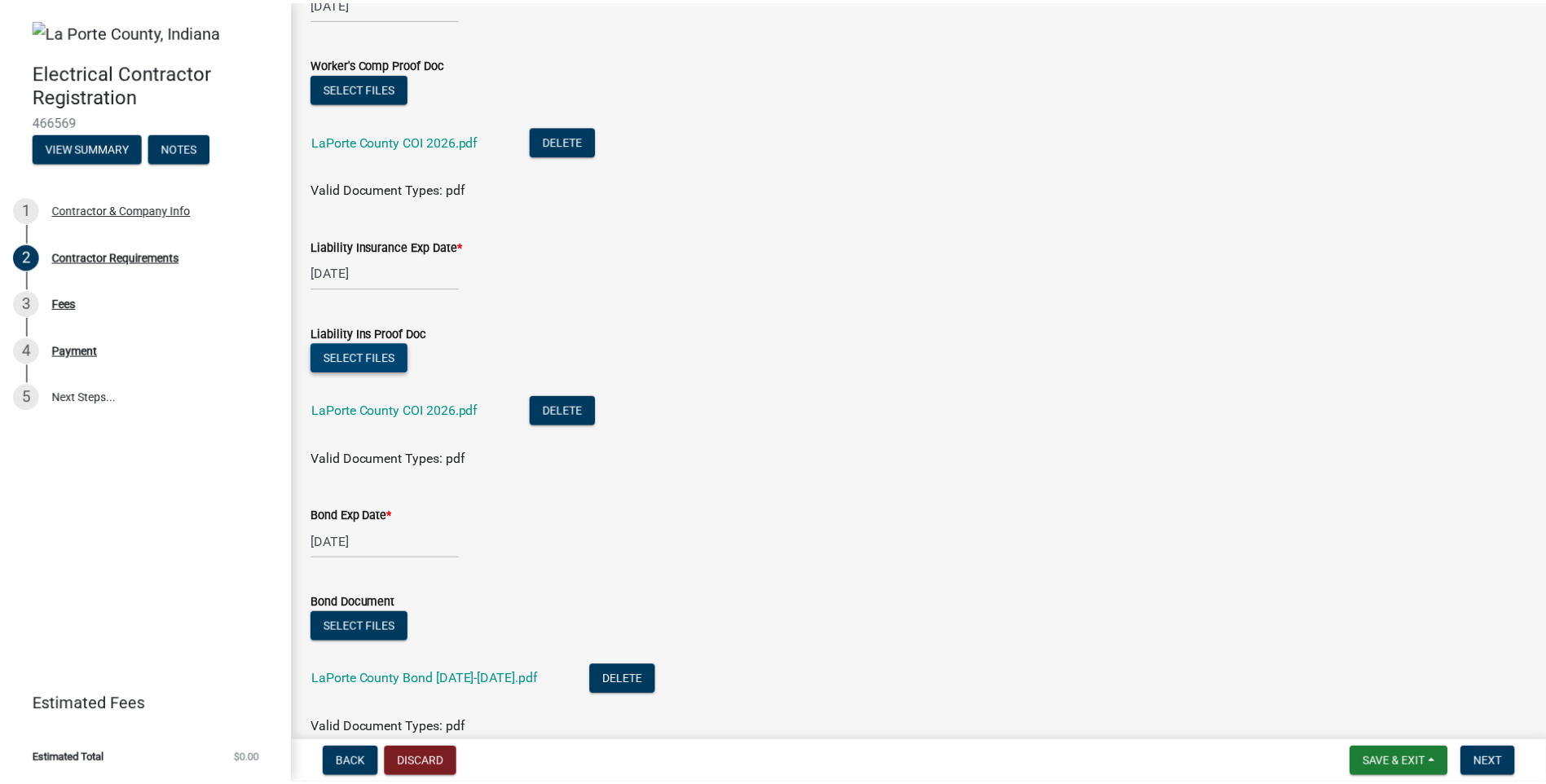
scroll to position [0, 0]
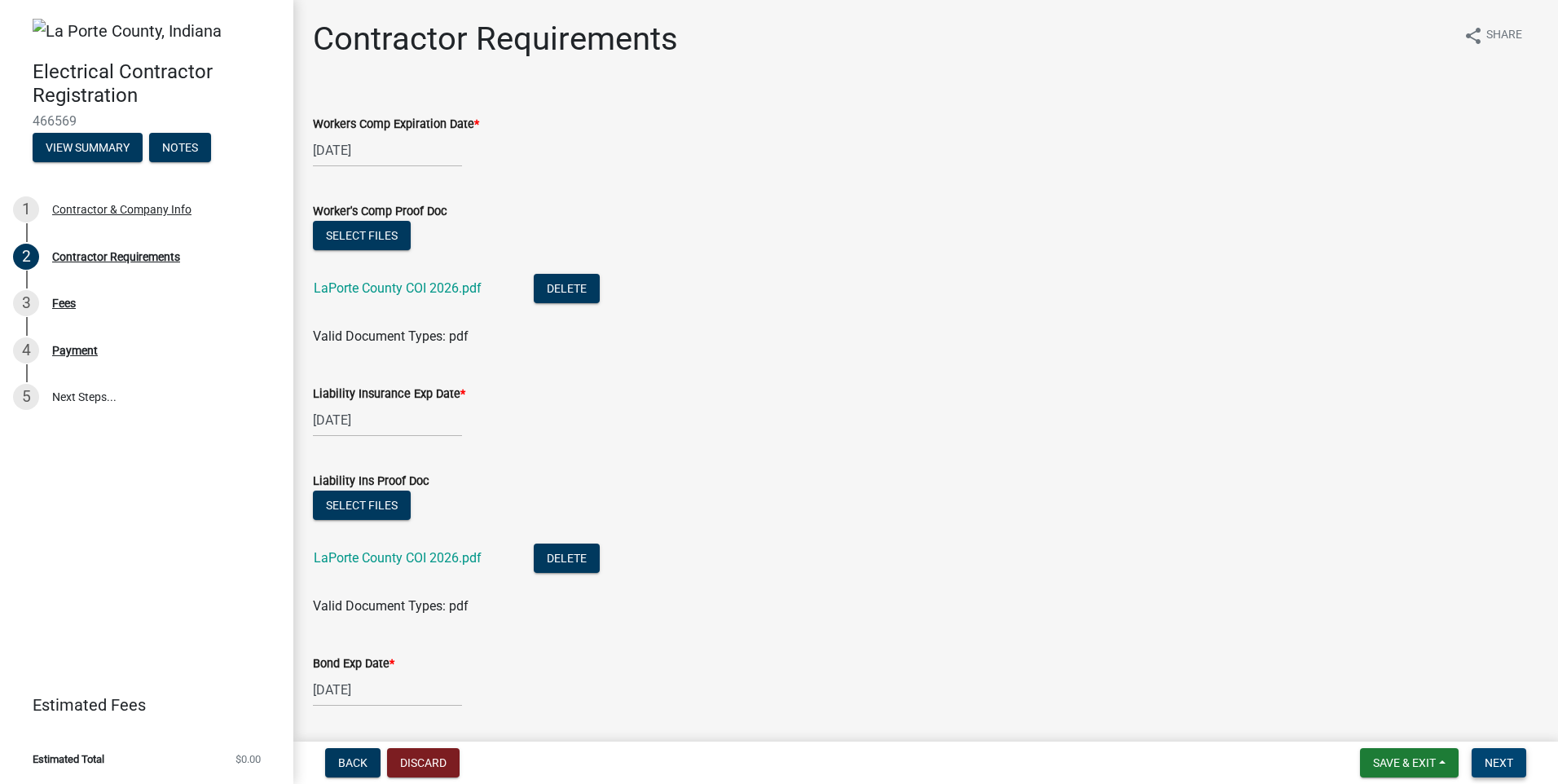
click at [1499, 764] on span "Next" at bounding box center [1499, 762] width 29 height 13
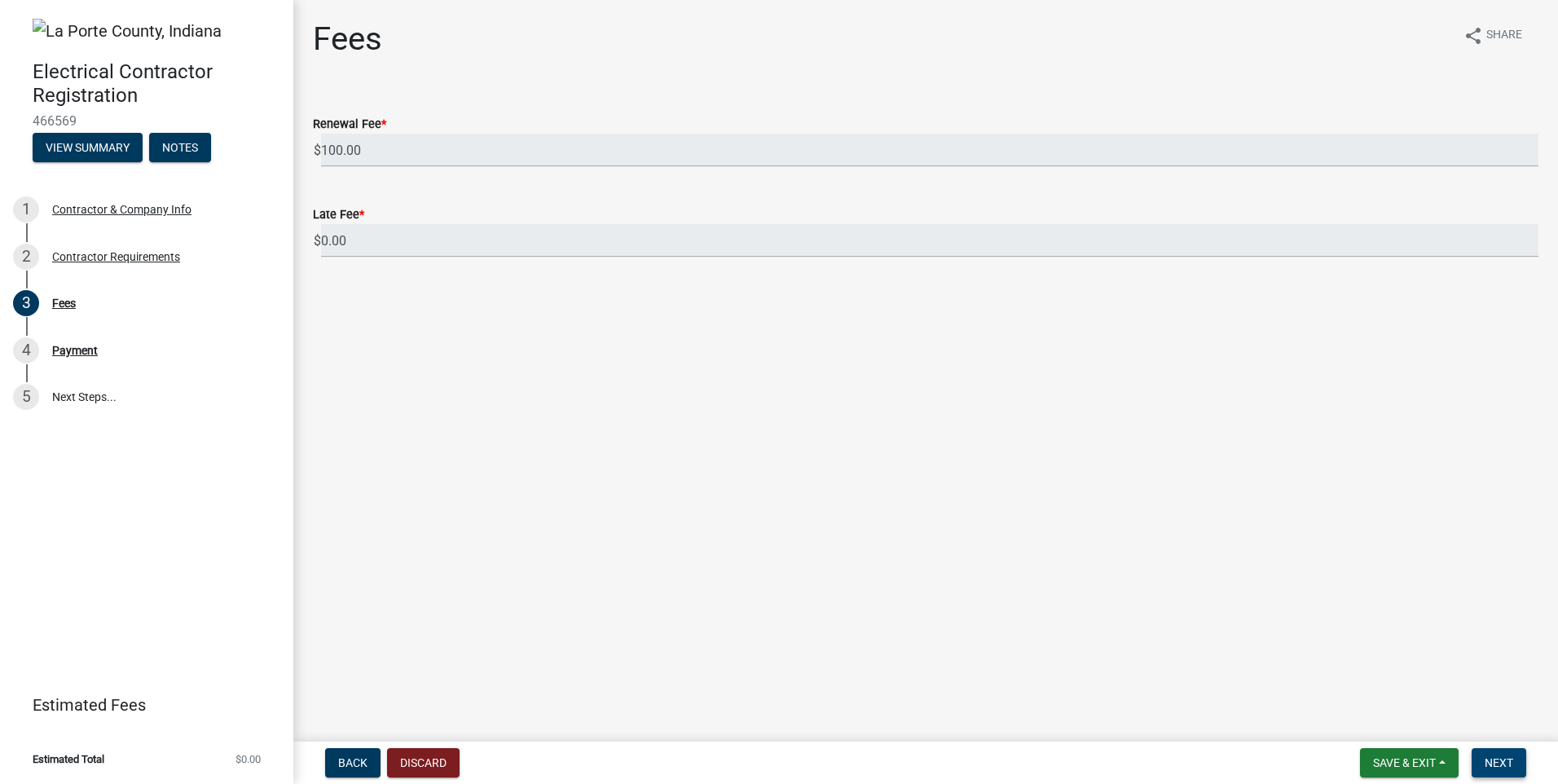
click at [1495, 761] on span "Next" at bounding box center [1499, 762] width 29 height 13
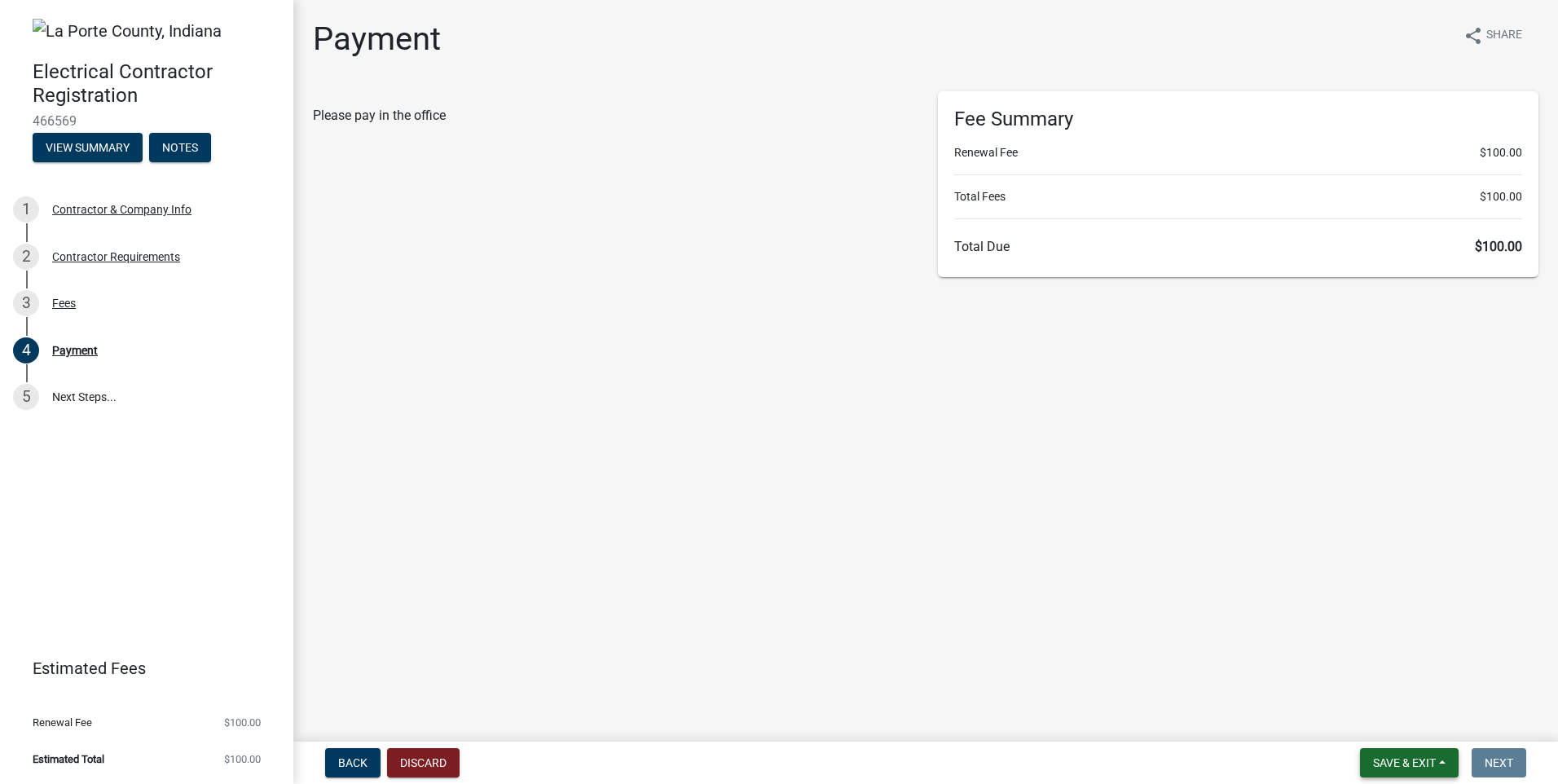
click at [1395, 761] on span "Save & Exit" at bounding box center [1405, 762] width 63 height 13
click at [1359, 681] on button "Save" at bounding box center [1393, 681] width 130 height 39
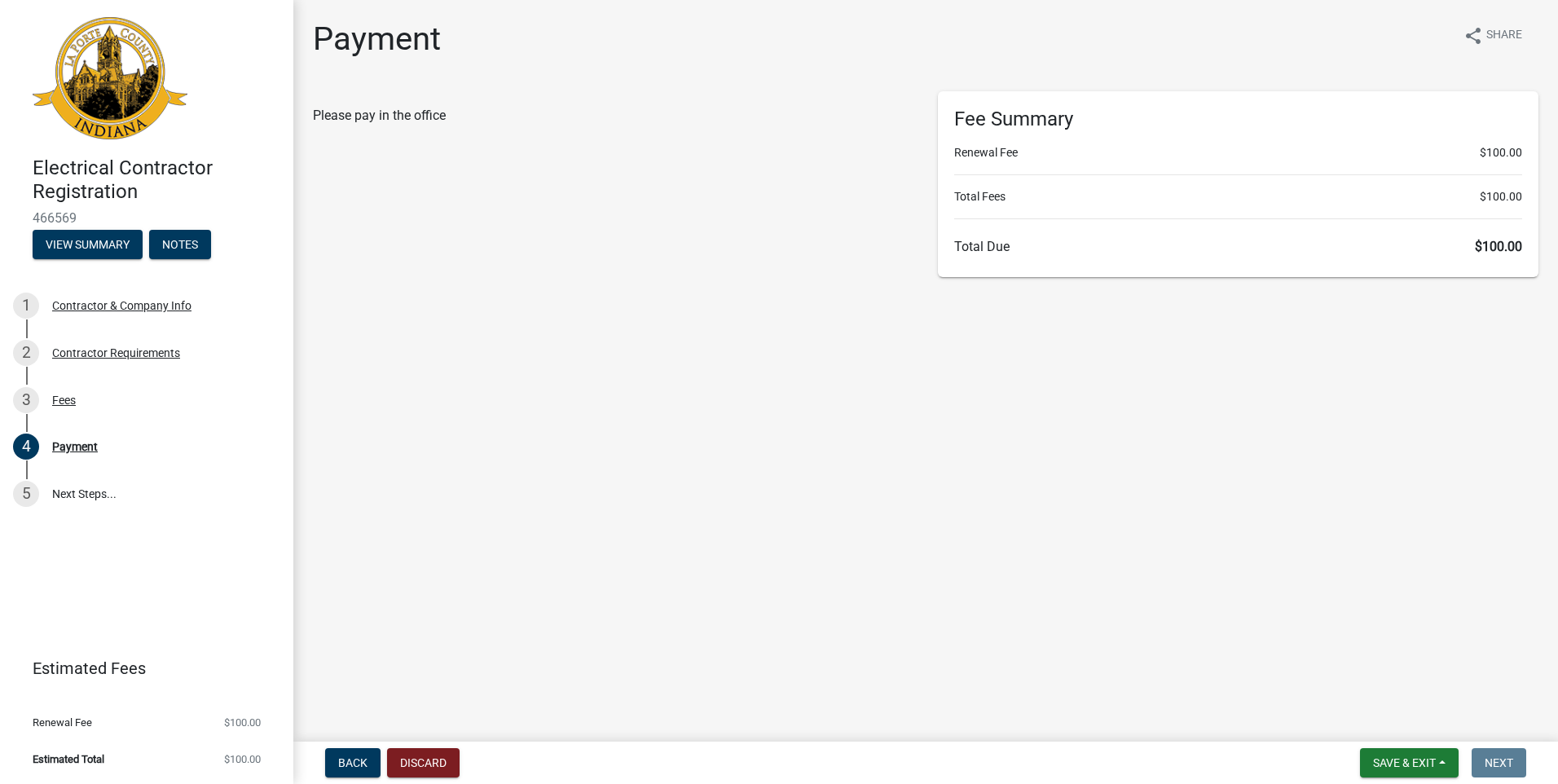
click at [1128, 700] on main "Payment share Share Please pay in the office Fee Summary Renewal Fee $100.00 To…" at bounding box center [926, 367] width 1265 height 735
click at [1414, 764] on span "Save & Exit" at bounding box center [1405, 762] width 63 height 13
click at [1388, 720] on button "Save & Exit" at bounding box center [1393, 720] width 130 height 39
